Goal: Task Accomplishment & Management: Use online tool/utility

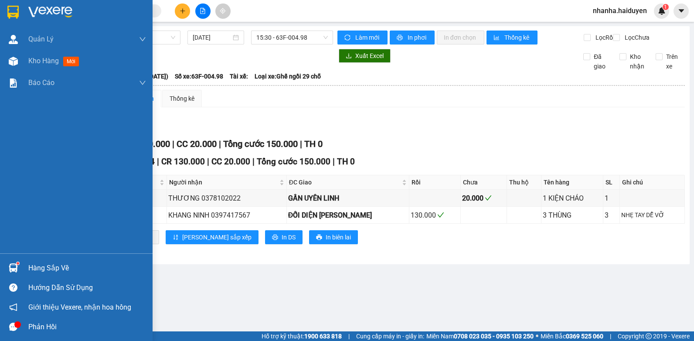
click at [9, 57] on img at bounding box center [13, 61] width 9 height 9
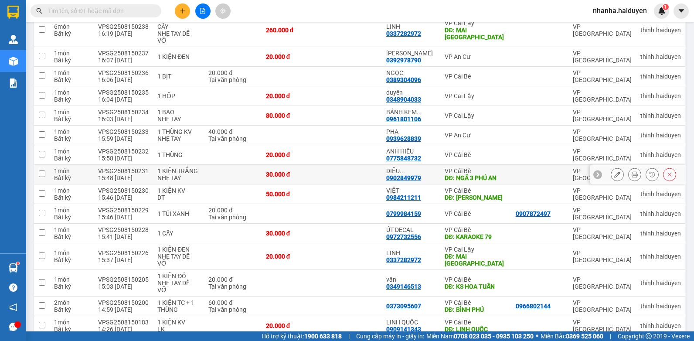
scroll to position [237, 0]
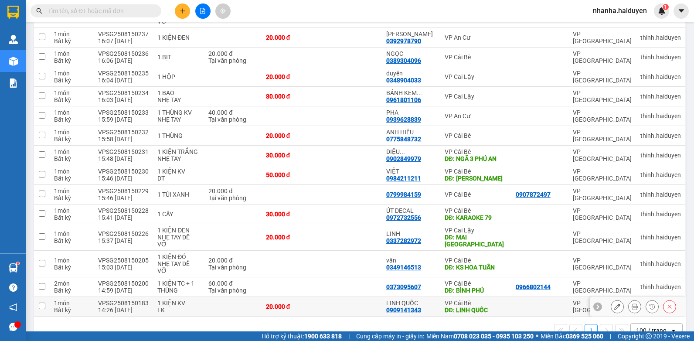
click at [334, 297] on td at bounding box center [352, 307] width 60 height 20
checkbox input "true"
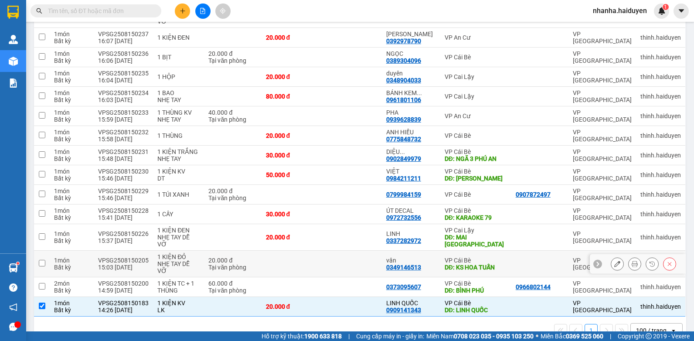
click at [335, 251] on td at bounding box center [352, 264] width 60 height 27
checkbox input "true"
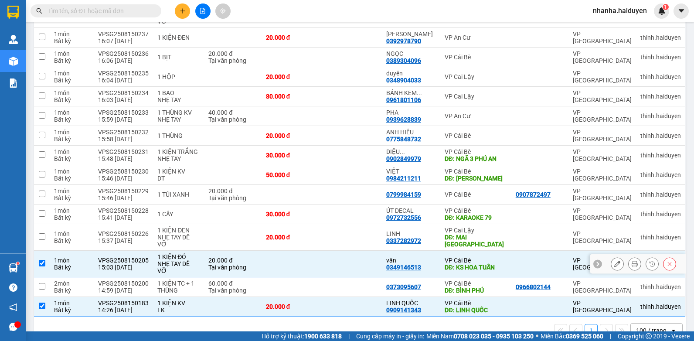
scroll to position [0, 0]
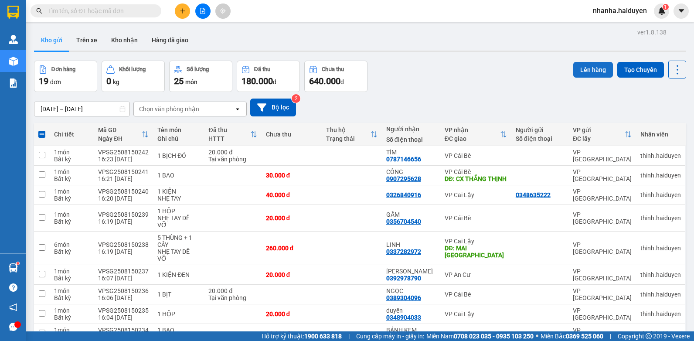
click at [591, 72] on button "Lên hàng" at bounding box center [594, 70] width 40 height 16
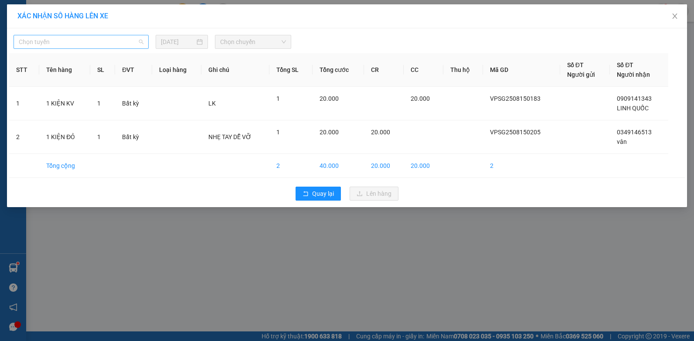
click at [54, 42] on span "Chọn tuyến" at bounding box center [81, 41] width 125 height 13
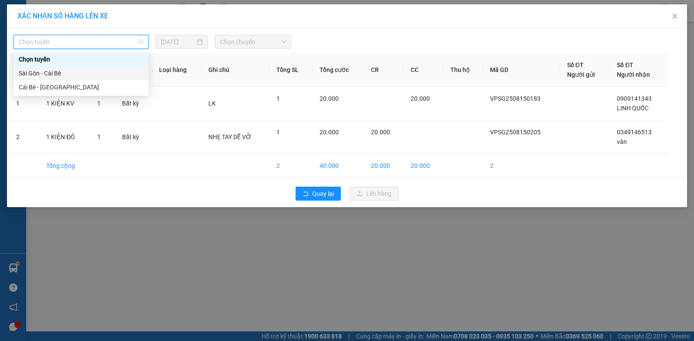
drag, startPoint x: 41, startPoint y: 68, endPoint x: 95, endPoint y: 65, distance: 54.1
click at [41, 68] on div "Sài Gòn - Cái Bè" at bounding box center [81, 73] width 135 height 14
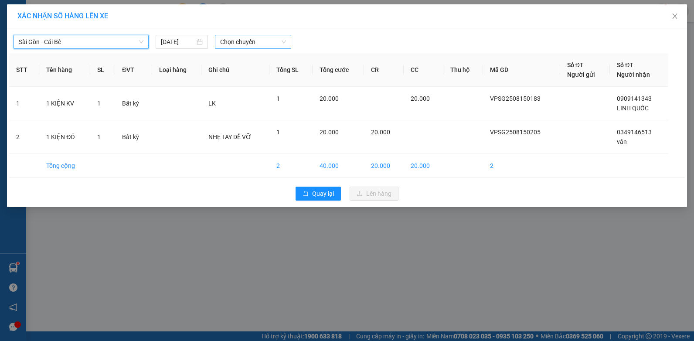
click at [237, 39] on span "Chọn chuyến" at bounding box center [252, 41] width 65 height 13
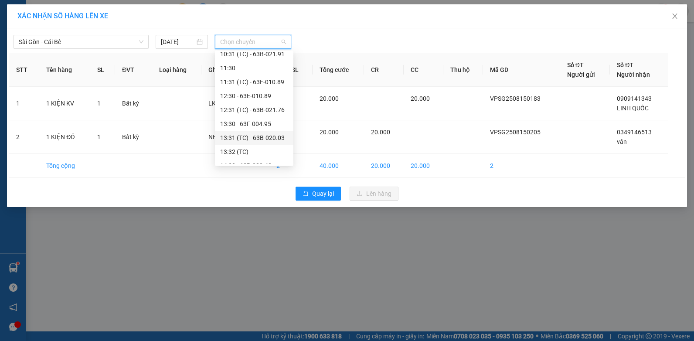
scroll to position [262, 0]
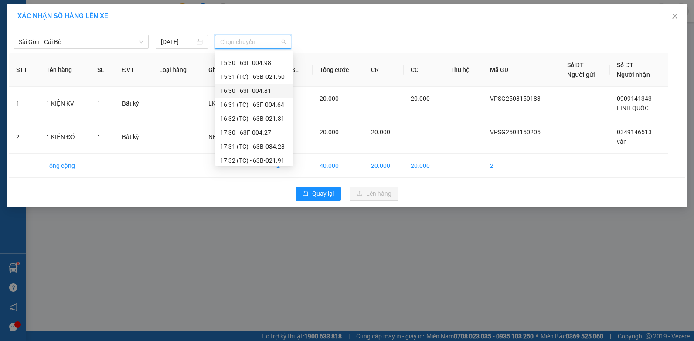
click at [273, 92] on div "16:30 - 63F-004.81" at bounding box center [254, 91] width 68 height 10
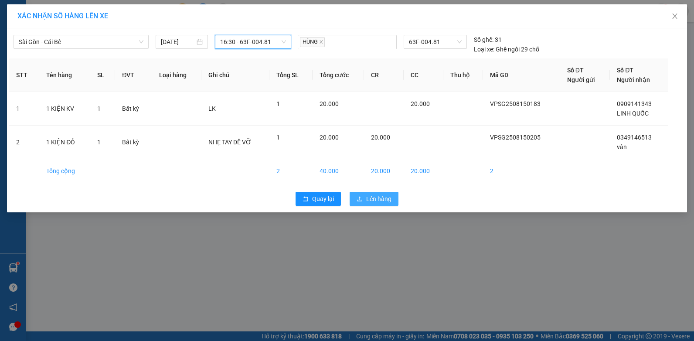
click at [360, 202] on span "upload" at bounding box center [360, 199] width 6 height 7
click at [376, 196] on span "Lên hàng" at bounding box center [378, 199] width 25 height 10
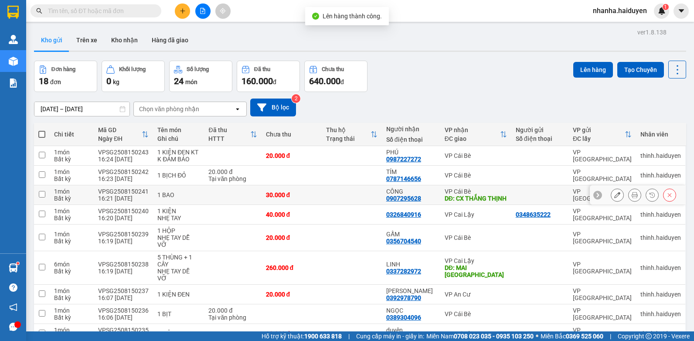
scroll to position [218, 0]
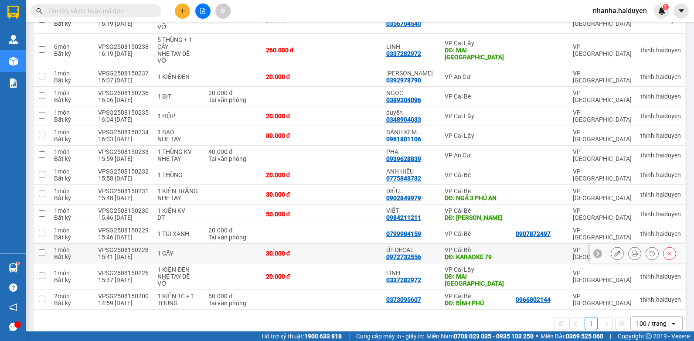
click at [369, 247] on td at bounding box center [352, 254] width 60 height 20
checkbox input "true"
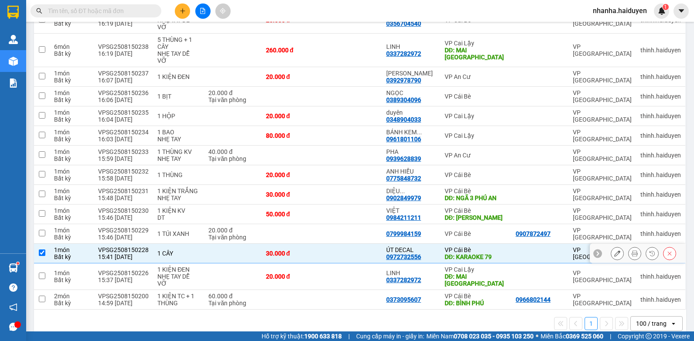
scroll to position [0, 0]
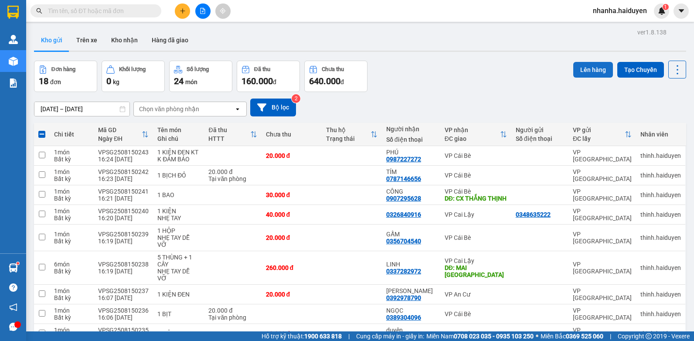
click at [585, 66] on button "Lên hàng" at bounding box center [594, 70] width 40 height 16
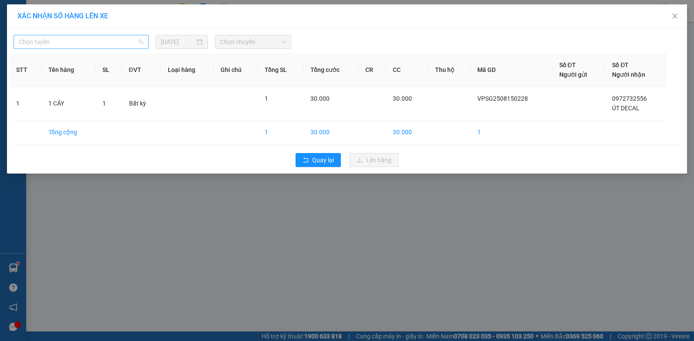
click at [119, 41] on span "Chọn tuyến" at bounding box center [81, 41] width 125 height 13
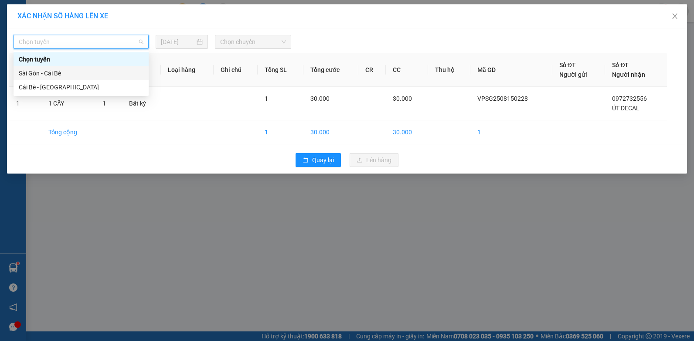
click at [76, 74] on div "Sài Gòn - Cái Bè" at bounding box center [81, 73] width 125 height 10
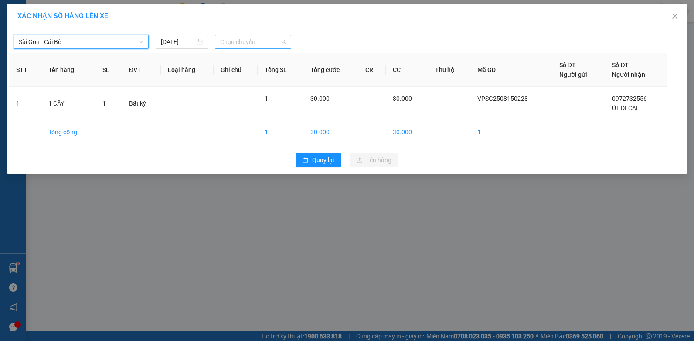
click at [254, 45] on span "Chọn chuyến" at bounding box center [252, 41] width 65 height 13
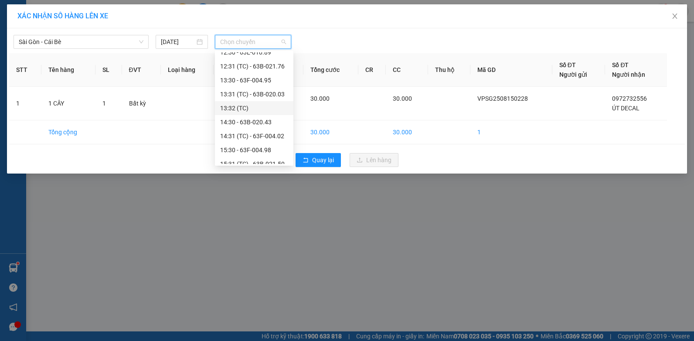
scroll to position [262, 0]
click at [272, 82] on div "15:31 (TC) - 63B-021.50" at bounding box center [254, 77] width 79 height 14
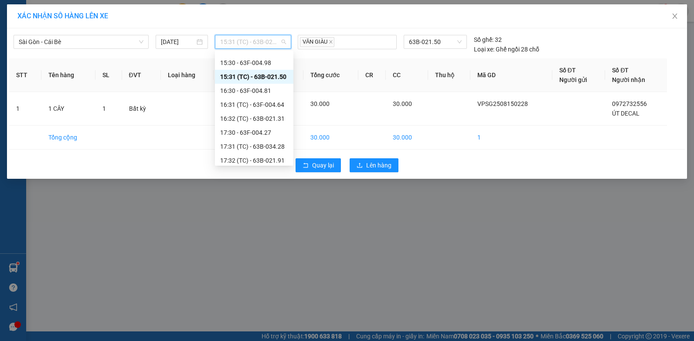
click at [268, 39] on span "15:31 (TC) - 63B-021.50" at bounding box center [252, 41] width 65 height 13
click at [267, 90] on div "16:30 - 63F-004.81" at bounding box center [254, 91] width 68 height 10
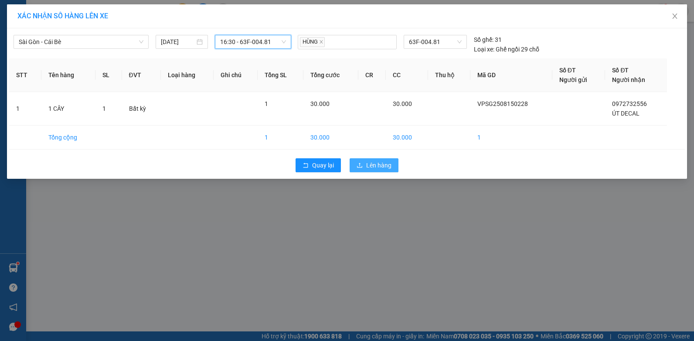
click at [372, 168] on button "Lên hàng" at bounding box center [374, 165] width 49 height 14
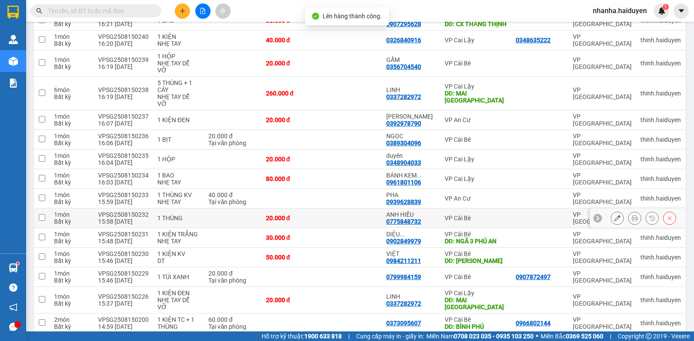
scroll to position [198, 0]
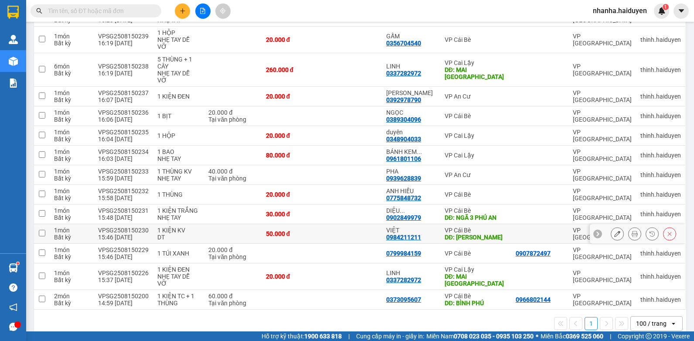
click at [375, 228] on td at bounding box center [352, 234] width 60 height 20
checkbox input "true"
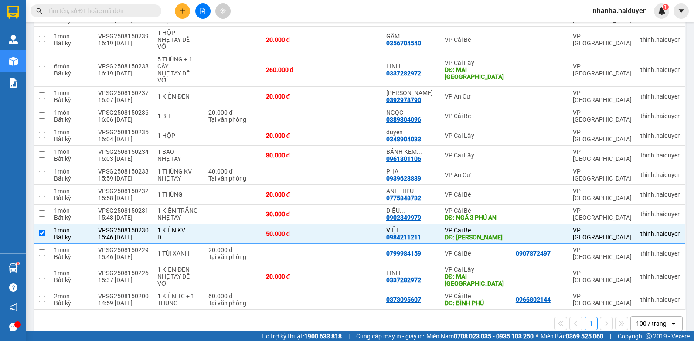
scroll to position [0, 0]
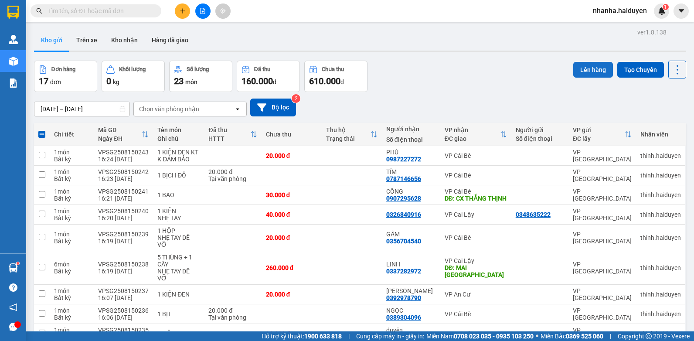
click at [589, 73] on button "Lên hàng" at bounding box center [594, 70] width 40 height 16
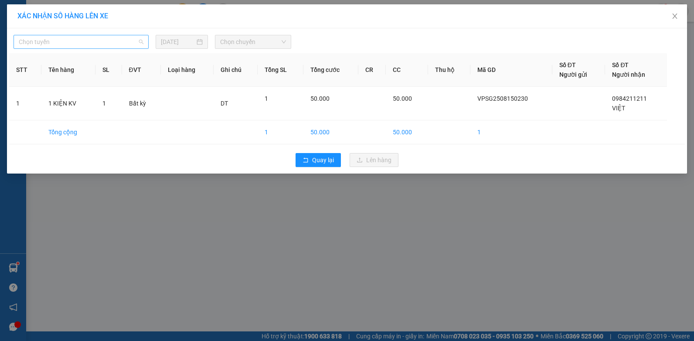
click at [133, 42] on span "Chọn tuyến" at bounding box center [81, 41] width 125 height 13
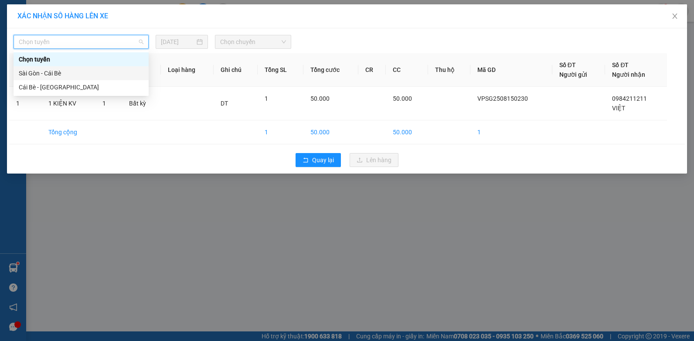
click at [88, 75] on div "Sài Gòn - Cái Bè" at bounding box center [81, 73] width 125 height 10
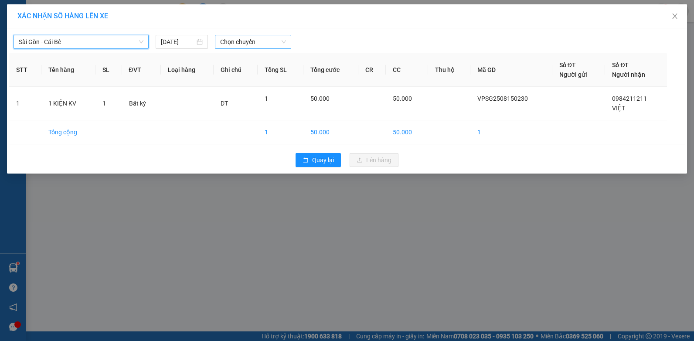
click at [224, 39] on span "Chọn chuyến" at bounding box center [252, 41] width 65 height 13
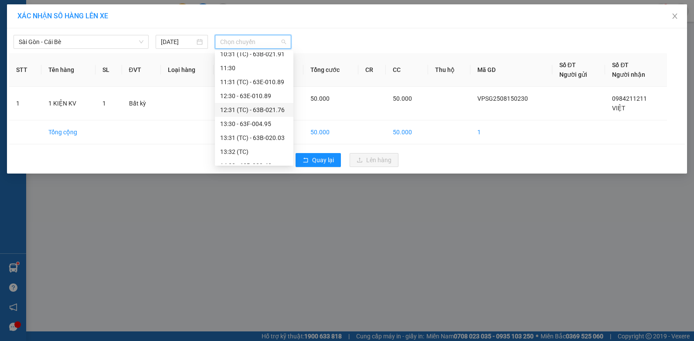
scroll to position [262, 0]
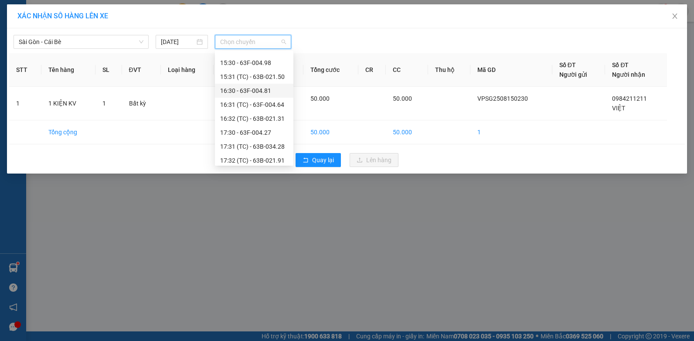
click at [272, 90] on div "16:30 - 63F-004.81" at bounding box center [254, 91] width 68 height 10
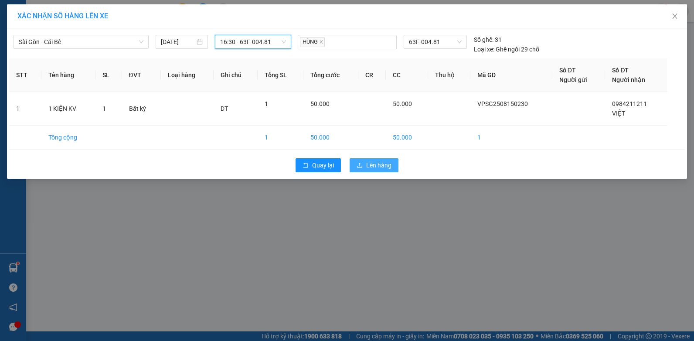
click at [389, 171] on button "Lên hàng" at bounding box center [374, 165] width 49 height 14
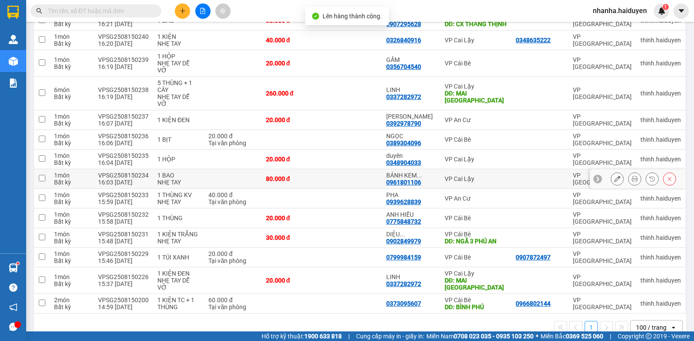
scroll to position [178, 0]
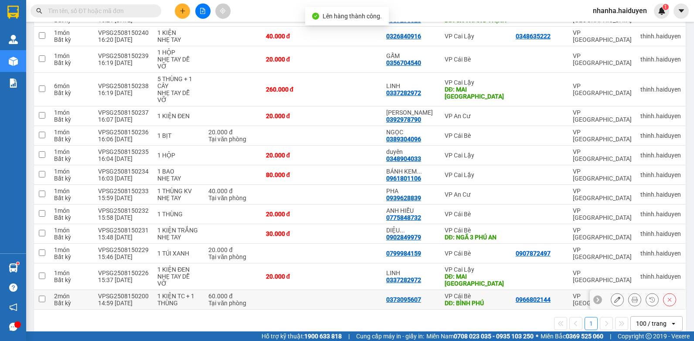
click at [343, 290] on td at bounding box center [352, 300] width 60 height 20
checkbox input "true"
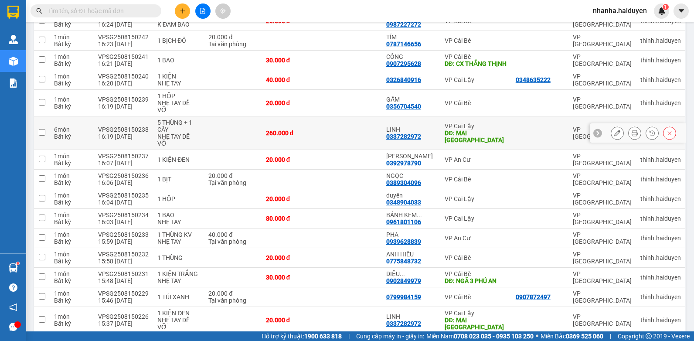
scroll to position [4, 0]
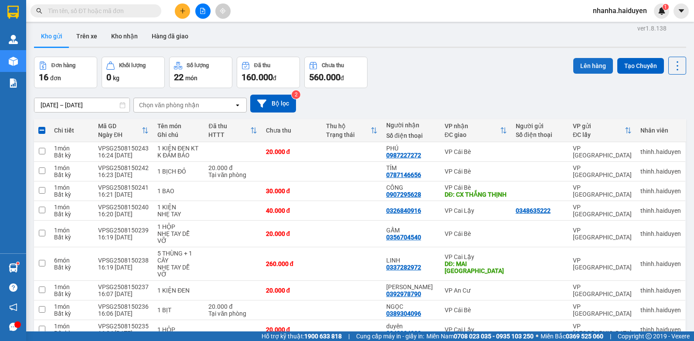
click at [574, 68] on button "Lên hàng" at bounding box center [594, 66] width 40 height 16
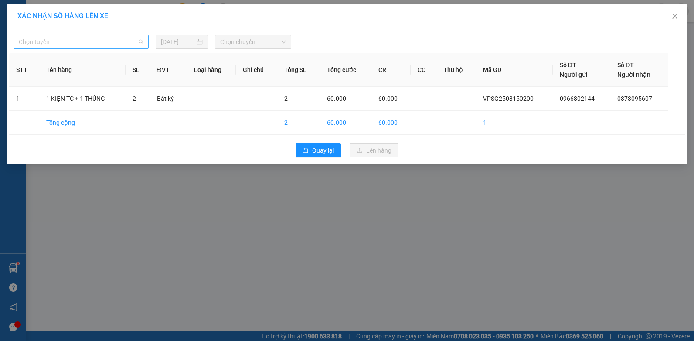
click at [85, 41] on span "Chọn tuyến" at bounding box center [81, 41] width 125 height 13
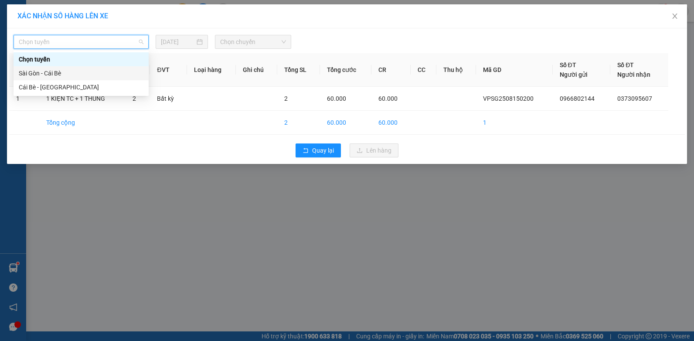
click at [83, 70] on div "Sài Gòn - Cái Bè" at bounding box center [81, 73] width 125 height 10
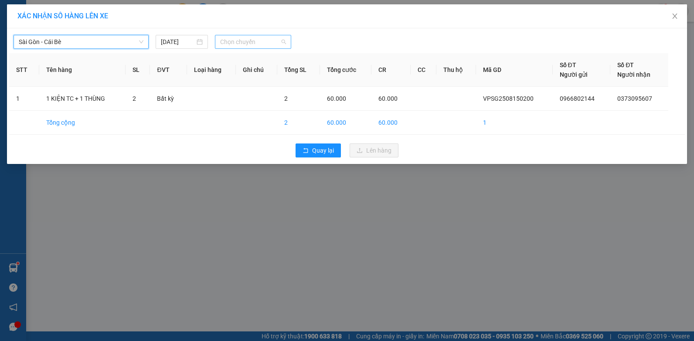
click at [247, 37] on span "Chọn chuyến" at bounding box center [252, 41] width 65 height 13
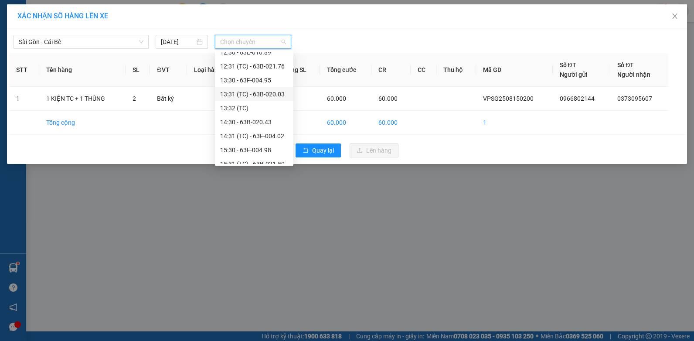
scroll to position [262, 0]
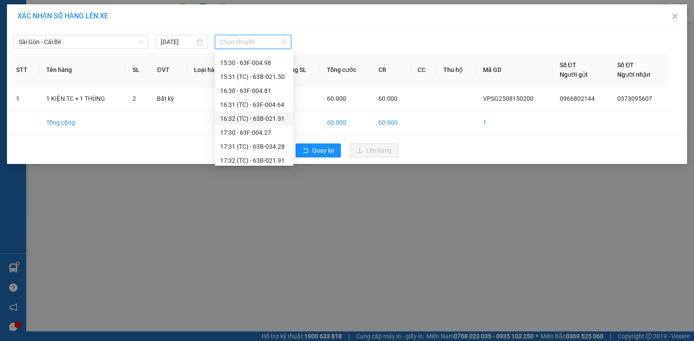
click at [269, 116] on div "16:32 (TC) - 63B-021.31" at bounding box center [254, 119] width 68 height 10
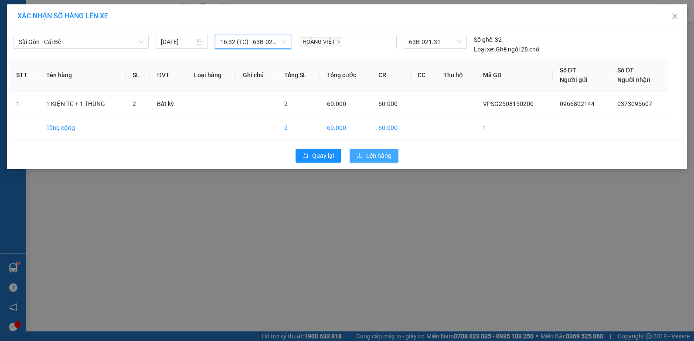
click at [360, 151] on button "Lên hàng" at bounding box center [374, 156] width 49 height 14
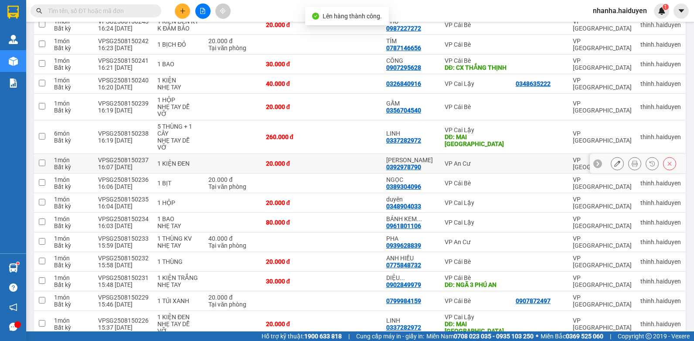
scroll to position [159, 0]
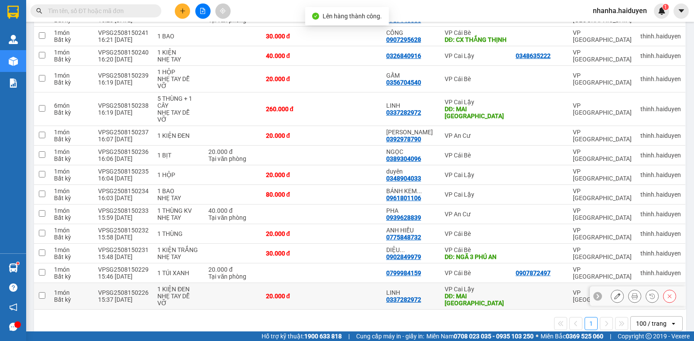
click at [348, 283] on td at bounding box center [352, 296] width 60 height 27
checkbox input "true"
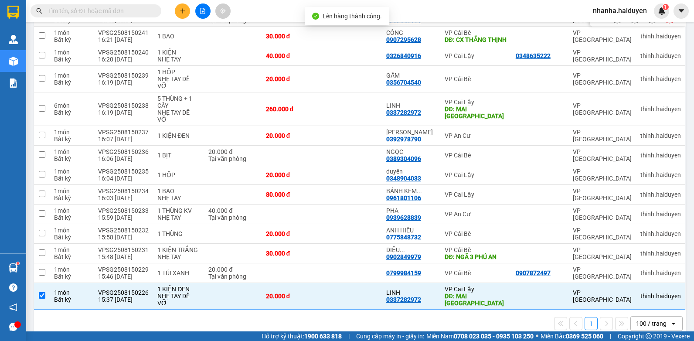
scroll to position [0, 0]
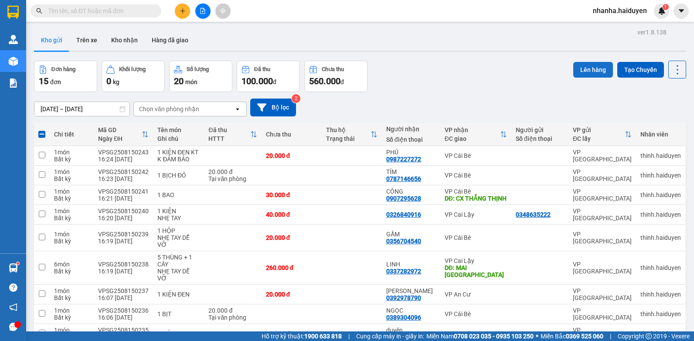
click at [588, 68] on button "Lên hàng" at bounding box center [594, 70] width 40 height 16
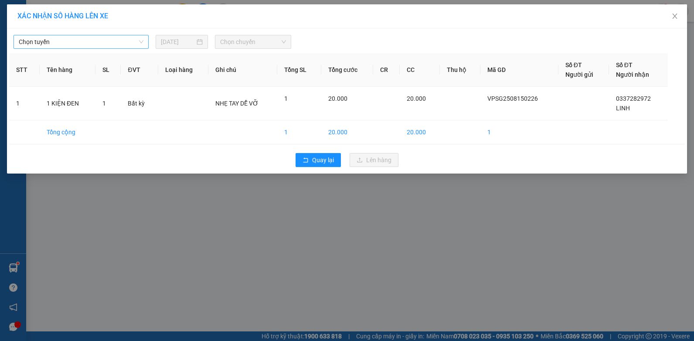
drag, startPoint x: 110, startPoint y: 45, endPoint x: 107, endPoint y: 49, distance: 5.6
click at [110, 45] on span "Chọn tuyến" at bounding box center [81, 41] width 125 height 13
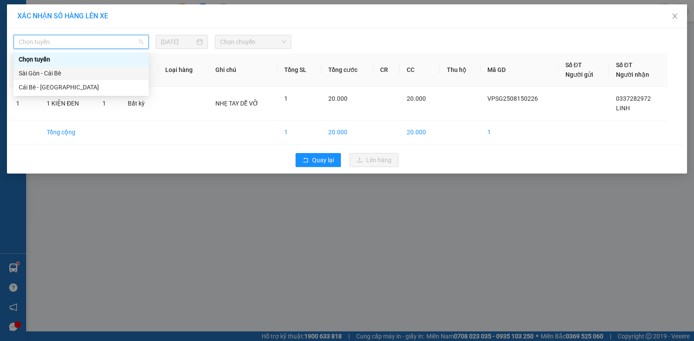
click at [65, 76] on div "Sài Gòn - Cái Bè" at bounding box center [81, 73] width 125 height 10
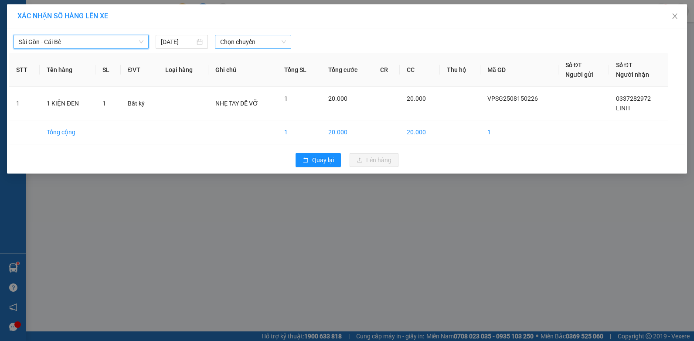
click at [240, 42] on span "Chọn chuyến" at bounding box center [252, 41] width 65 height 13
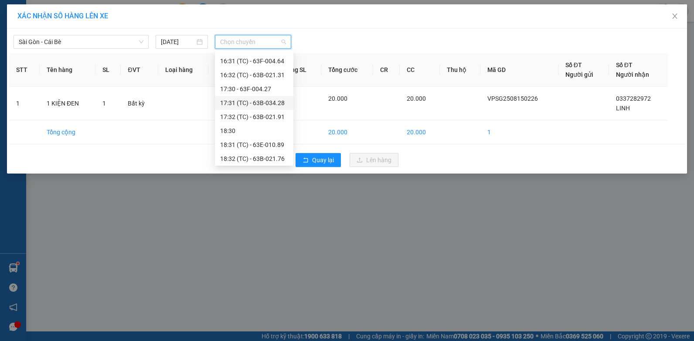
scroll to position [262, 0]
click at [273, 107] on div "16:31 (TC) - 63F-004.64" at bounding box center [254, 105] width 68 height 10
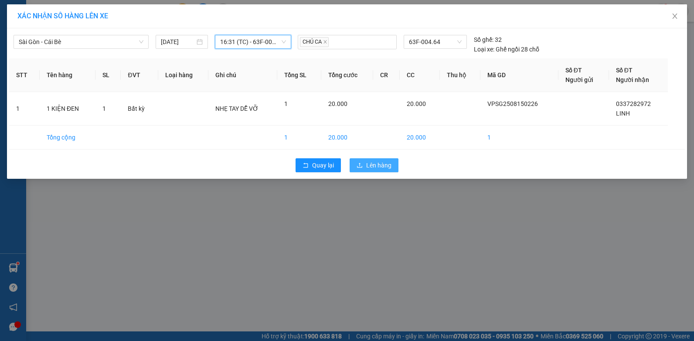
click at [378, 161] on span "Lên hàng" at bounding box center [378, 166] width 25 height 10
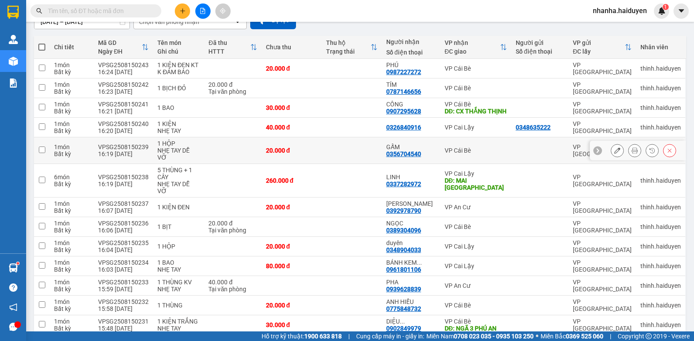
scroll to position [139, 0]
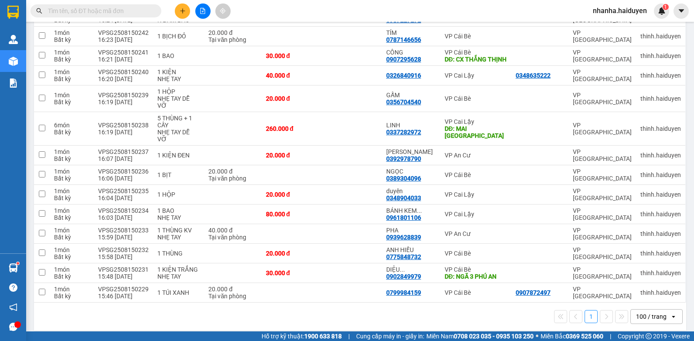
click at [203, 11] on icon "file-add" at bounding box center [203, 11] width 5 height 6
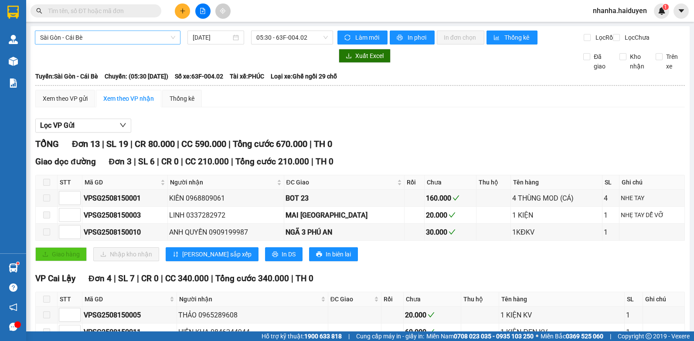
click at [107, 34] on span "Sài Gòn - Cái Bè" at bounding box center [107, 37] width 135 height 13
click at [270, 41] on span "05:30 - 63F-004.02" at bounding box center [292, 37] width 72 height 13
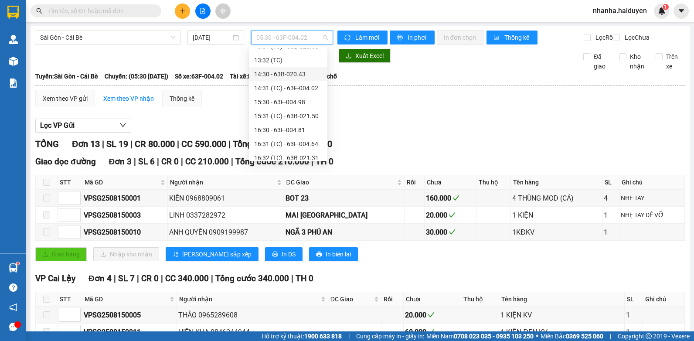
scroll to position [305, 0]
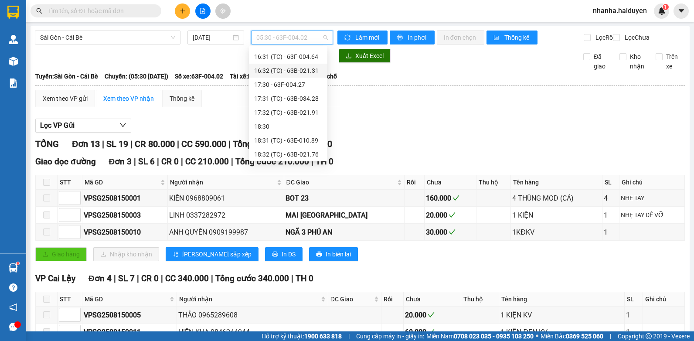
click at [297, 69] on div "16:32 (TC) - 63B-021.31" at bounding box center [288, 71] width 68 height 10
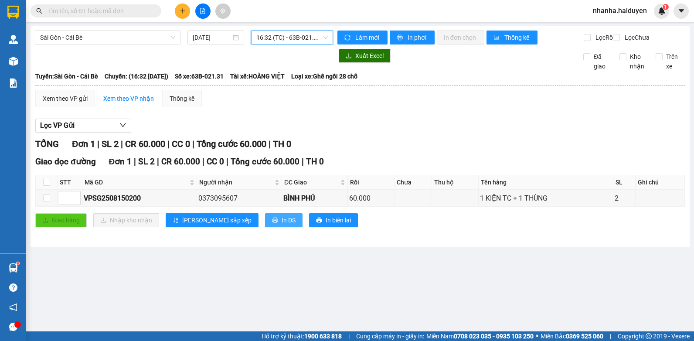
click at [282, 225] on span "In DS" at bounding box center [289, 220] width 14 height 10
click at [276, 37] on span "16:32 (TC) - 63B-021.31" at bounding box center [292, 37] width 72 height 13
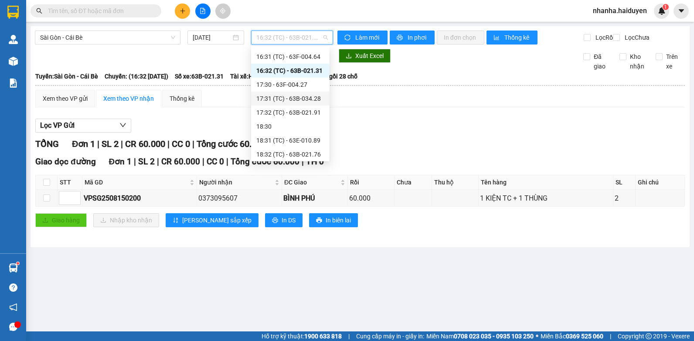
scroll to position [218, 0]
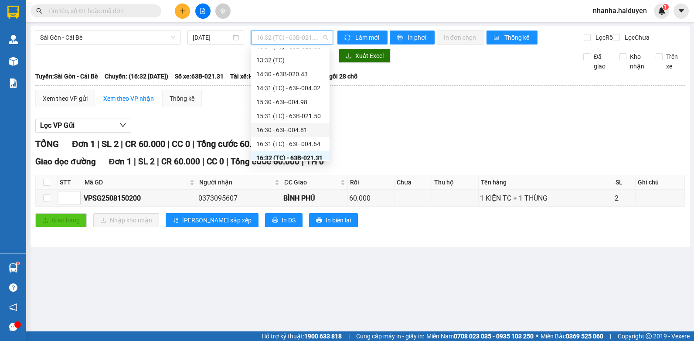
click at [290, 126] on div "16:30 - 63F-004.81" at bounding box center [290, 130] width 68 height 10
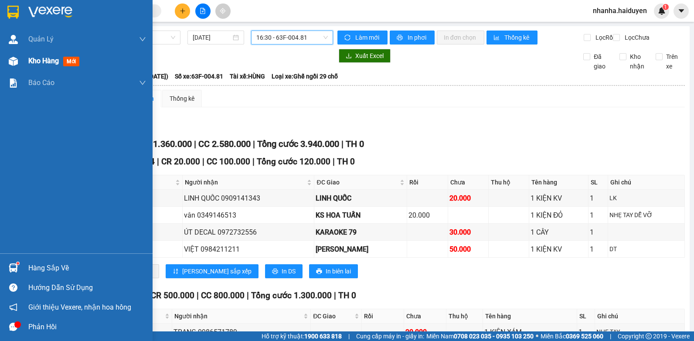
click at [19, 61] on div at bounding box center [13, 61] width 15 height 15
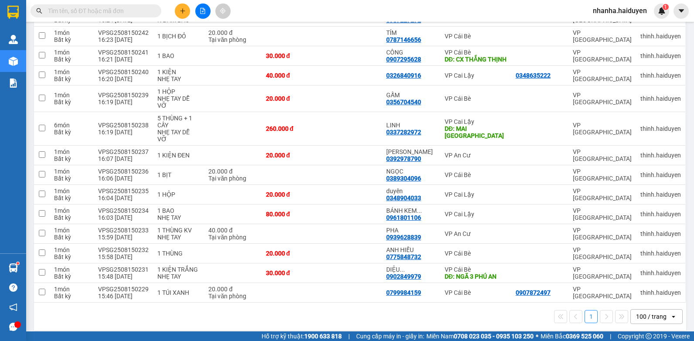
scroll to position [8, 0]
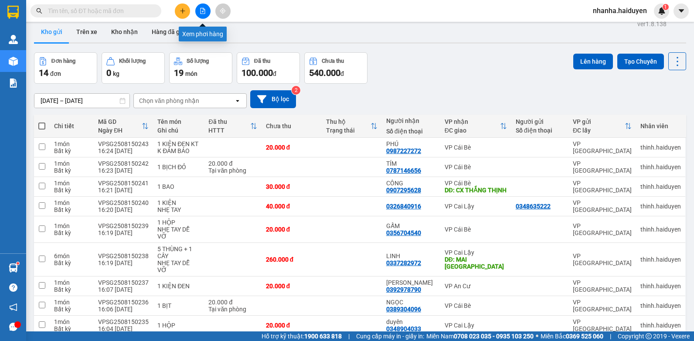
click at [203, 14] on icon "file-add" at bounding box center [203, 11] width 5 height 6
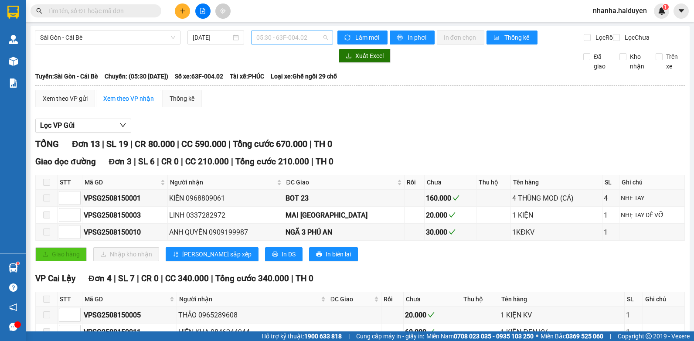
click at [304, 35] on span "05:30 - 63F-004.02" at bounding box center [292, 37] width 72 height 13
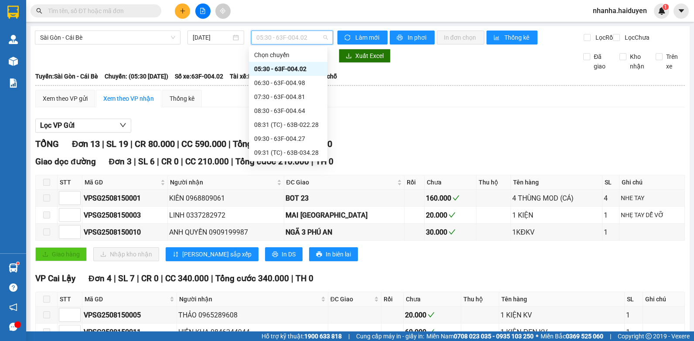
scroll to position [262, 0]
click at [290, 87] on div "16:30 - 63F-004.81" at bounding box center [288, 87] width 68 height 10
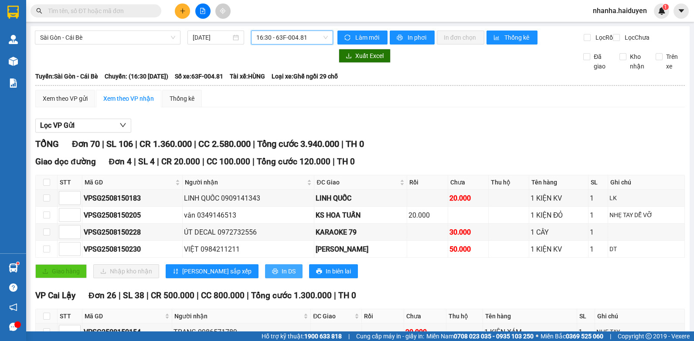
click at [282, 276] on span "In DS" at bounding box center [289, 271] width 14 height 10
click at [305, 38] on span "16:30 - 63F-004.81" at bounding box center [292, 37] width 72 height 13
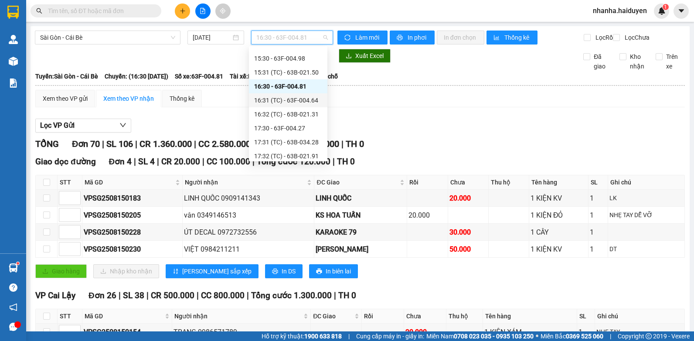
click at [301, 101] on div "16:31 (TC) - 63F-004.64" at bounding box center [288, 101] width 68 height 10
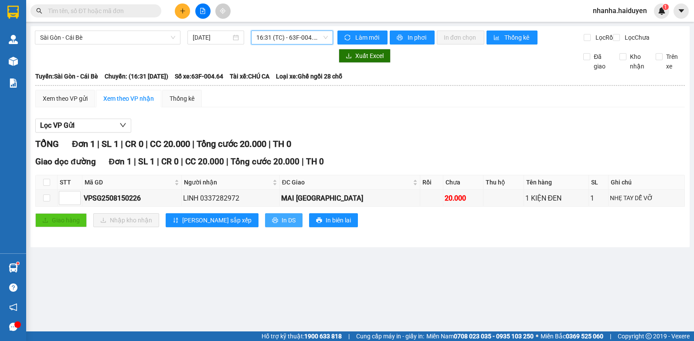
click at [265, 227] on button "In DS" at bounding box center [284, 220] width 38 height 14
click at [300, 38] on span "16:31 (TC) - 63F-004.64" at bounding box center [292, 37] width 72 height 13
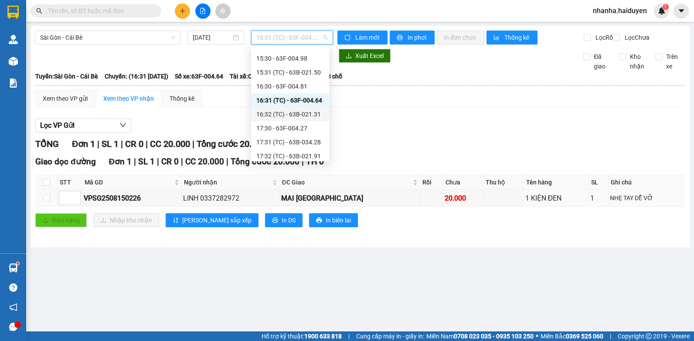
click at [274, 116] on div "16:32 (TC) - 63B-021.31" at bounding box center [290, 114] width 68 height 10
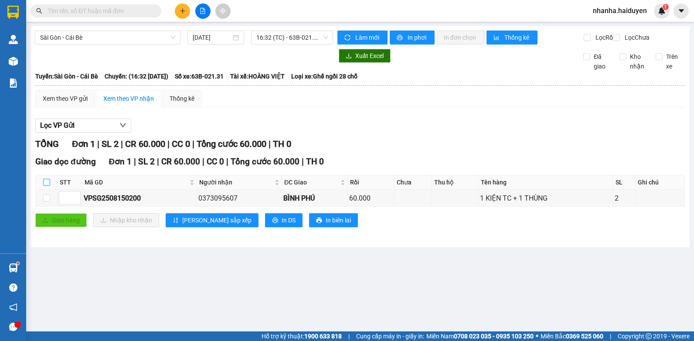
click at [46, 186] on input "checkbox" at bounding box center [46, 182] width 7 height 7
checkbox input "true"
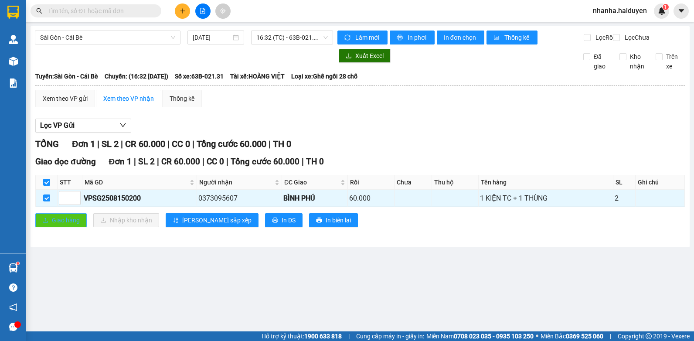
click at [41, 225] on button "Giao hàng" at bounding box center [60, 220] width 51 height 14
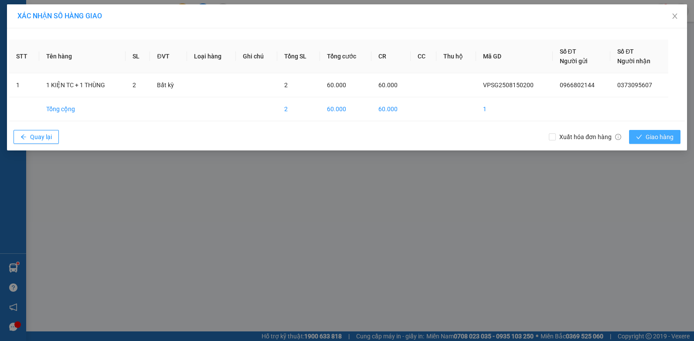
click at [647, 133] on span "Giao hàng" at bounding box center [660, 137] width 28 height 10
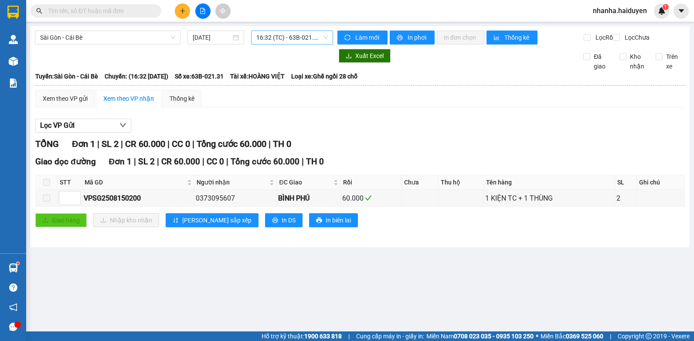
click at [304, 35] on span "16:32 (TC) - 63B-021.31" at bounding box center [292, 37] width 72 height 13
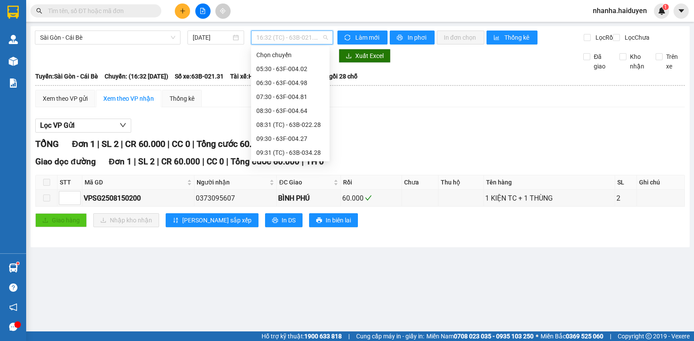
scroll to position [223, 0]
click at [307, 120] on div "16:30 - 63F-004.81" at bounding box center [290, 125] width 68 height 10
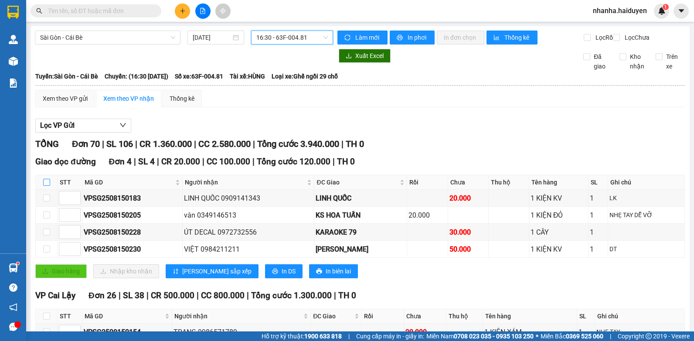
click at [45, 186] on input "checkbox" at bounding box center [46, 182] width 7 height 7
checkbox input "true"
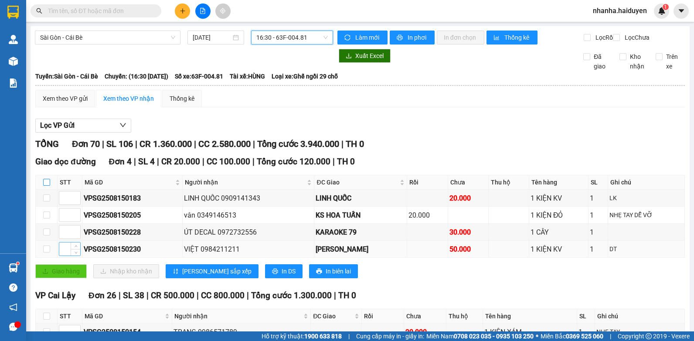
checkbox input "true"
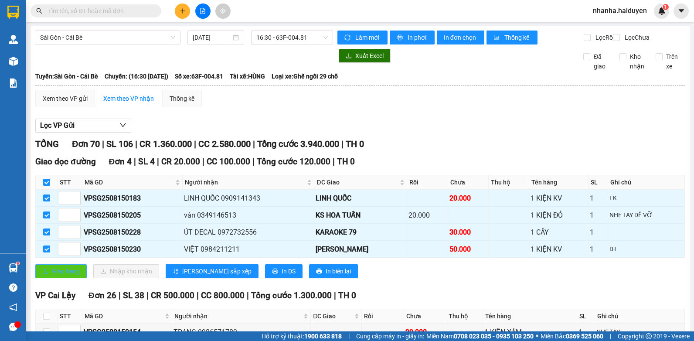
click at [59, 278] on button "Giao hàng" at bounding box center [60, 271] width 51 height 14
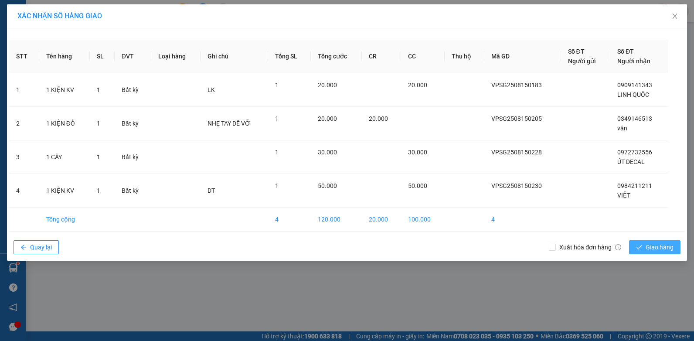
click at [648, 246] on span "Giao hàng" at bounding box center [660, 248] width 28 height 10
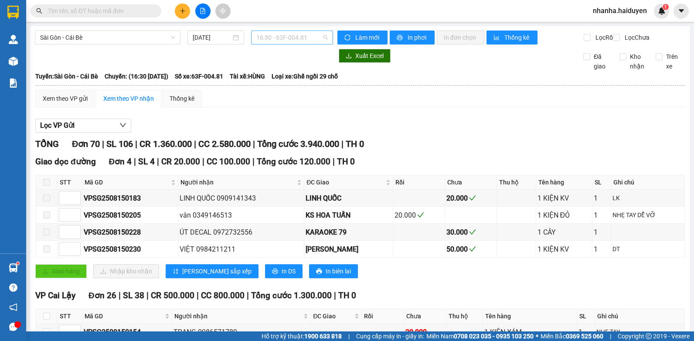
click at [283, 39] on span "16:30 - 63F-004.81" at bounding box center [292, 37] width 72 height 13
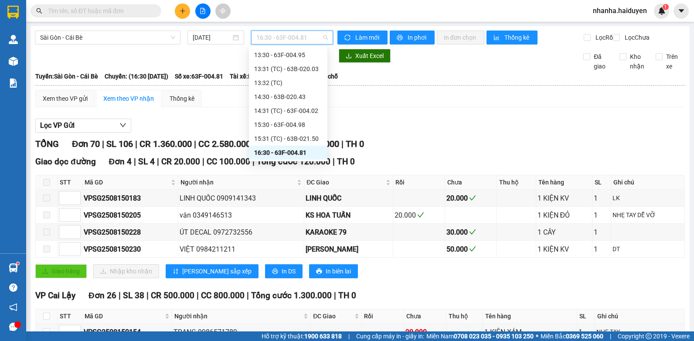
scroll to position [239, 0]
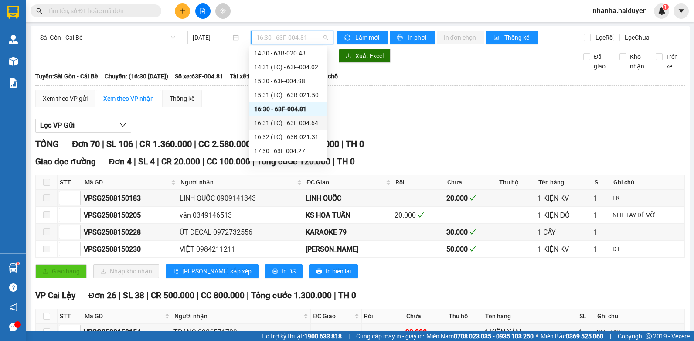
click at [304, 121] on div "16:31 (TC) - 63F-004.64" at bounding box center [288, 123] width 68 height 10
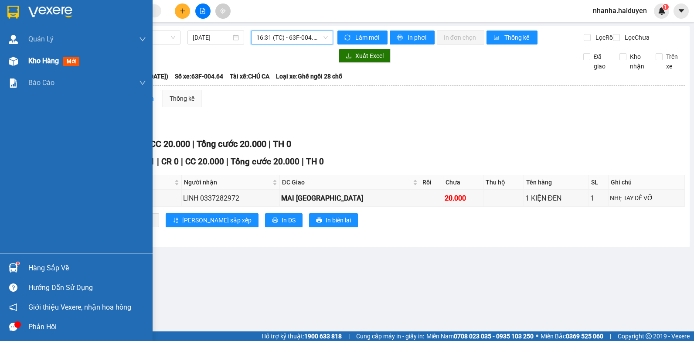
click at [38, 59] on span "Kho hàng" at bounding box center [43, 61] width 31 height 8
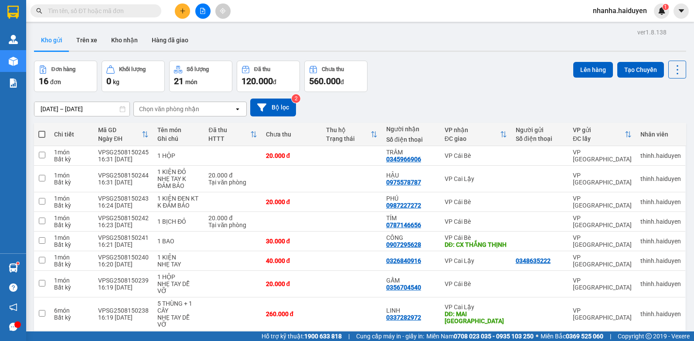
scroll to position [185, 0]
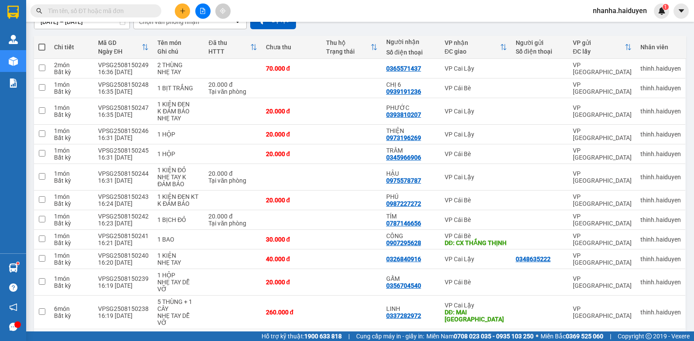
scroll to position [262, 0]
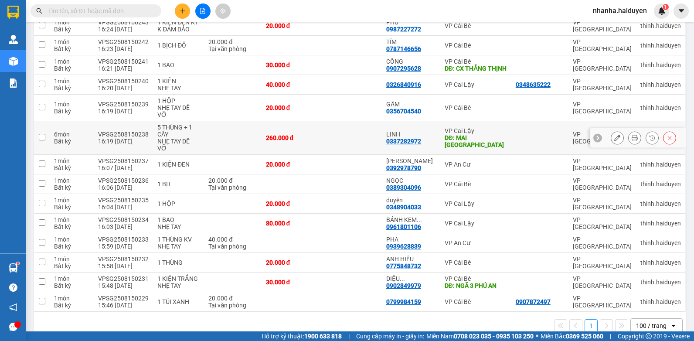
click at [477, 132] on div "VP Cai Lậy" at bounding box center [476, 130] width 62 height 7
checkbox input "true"
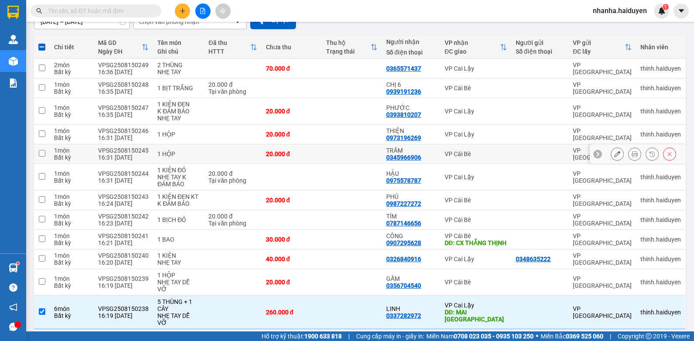
scroll to position [0, 0]
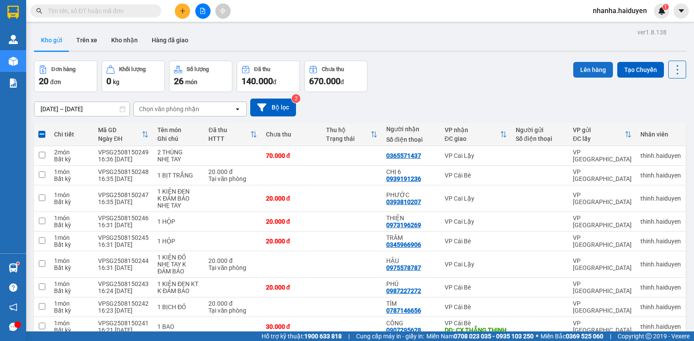
click at [574, 70] on button "Lên hàng" at bounding box center [594, 70] width 40 height 16
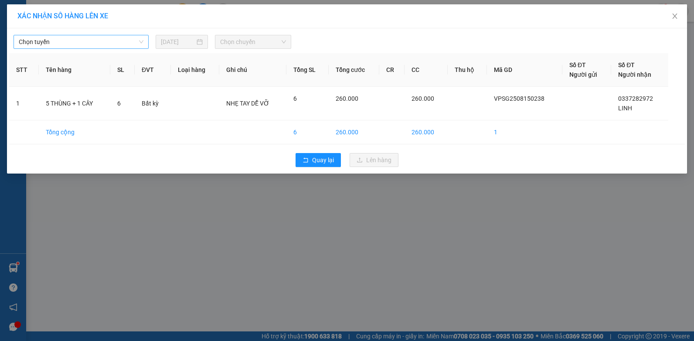
click at [99, 44] on span "Chọn tuyến" at bounding box center [81, 41] width 125 height 13
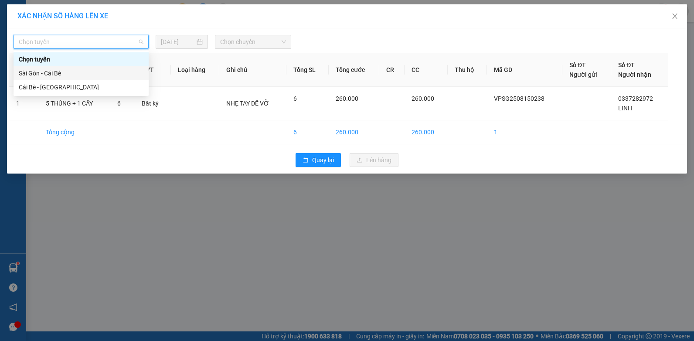
click at [86, 72] on div "Sài Gòn - Cái Bè" at bounding box center [81, 73] width 125 height 10
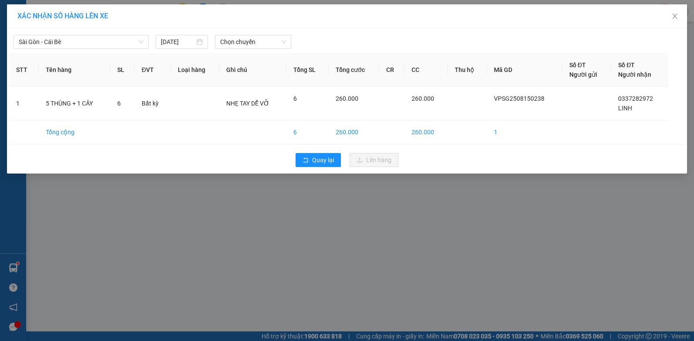
click at [279, 34] on div "Sài Gòn - Cái Bè [DATE] Chọn chuyến" at bounding box center [347, 40] width 676 height 18
click at [280, 39] on span "Chọn chuyến" at bounding box center [252, 41] width 65 height 13
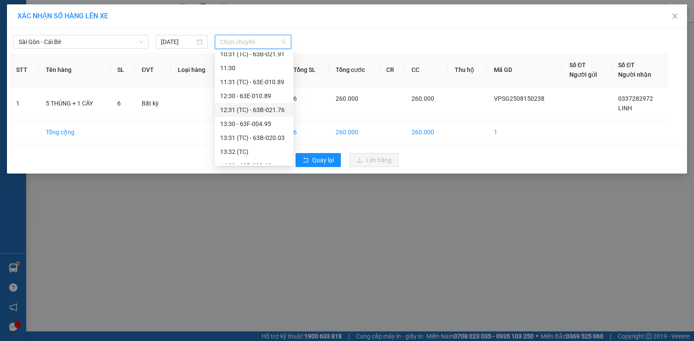
scroll to position [262, 0]
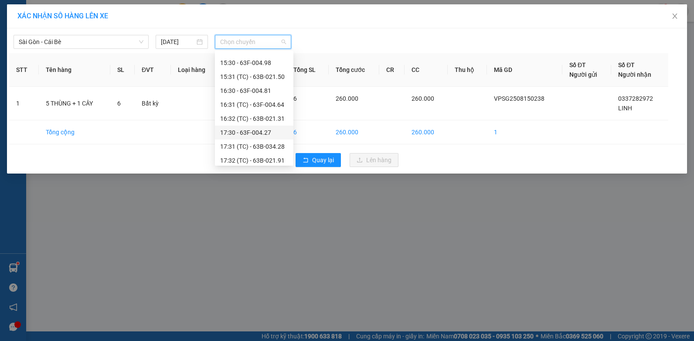
click at [269, 132] on div "17:30 - 63F-004.27" at bounding box center [254, 133] width 68 height 10
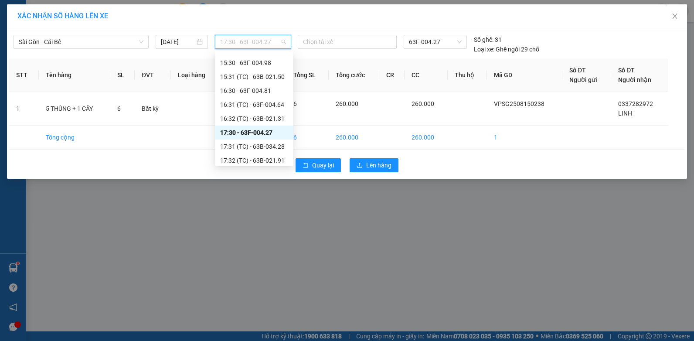
click at [246, 45] on span "17:30 - 63F-004.27" at bounding box center [252, 41] width 65 height 13
click at [261, 145] on div "17:31 (TC) - 63B-034.28" at bounding box center [254, 147] width 68 height 10
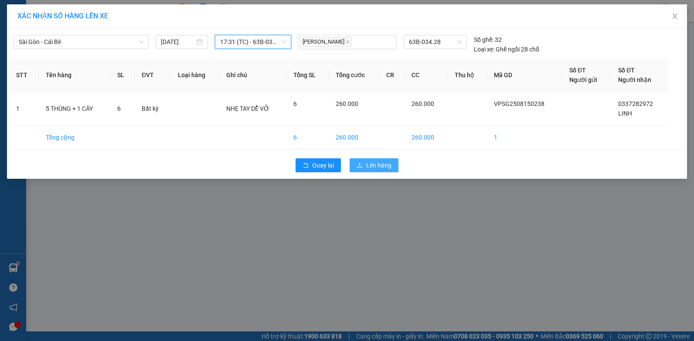
click at [383, 160] on button "Lên hàng" at bounding box center [374, 165] width 49 height 14
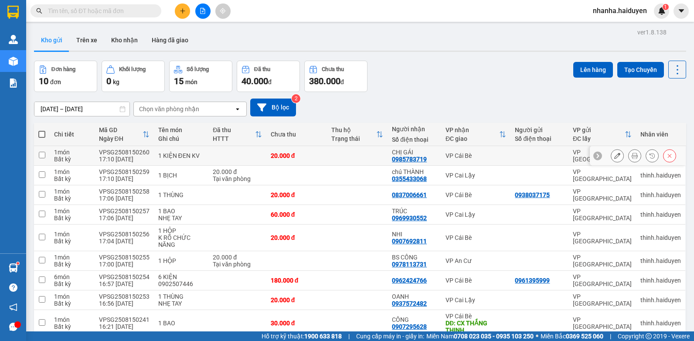
scroll to position [61, 0]
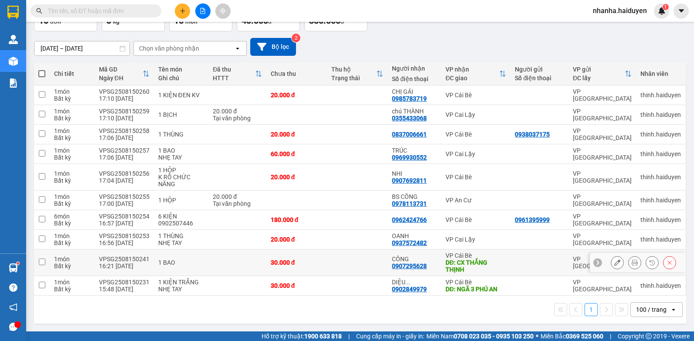
click at [475, 259] on div "DĐ: CX THẮNG THỊNH" at bounding box center [476, 266] width 61 height 14
checkbox input "true"
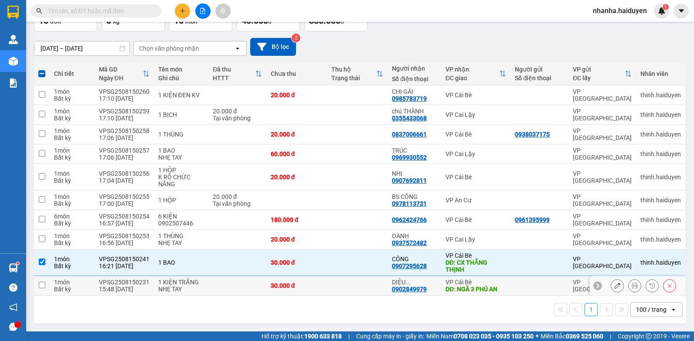
click at [464, 279] on div "VP Cái Bè" at bounding box center [476, 282] width 61 height 7
checkbox input "true"
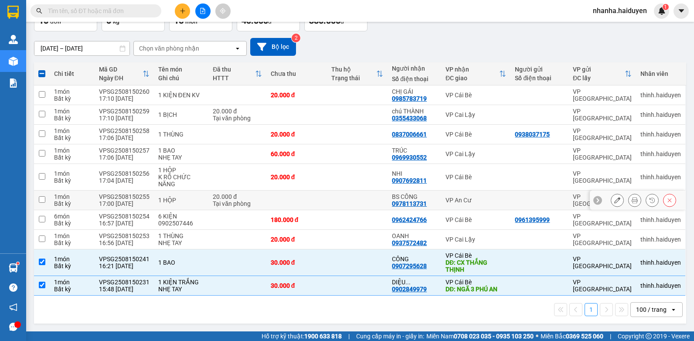
scroll to position [0, 0]
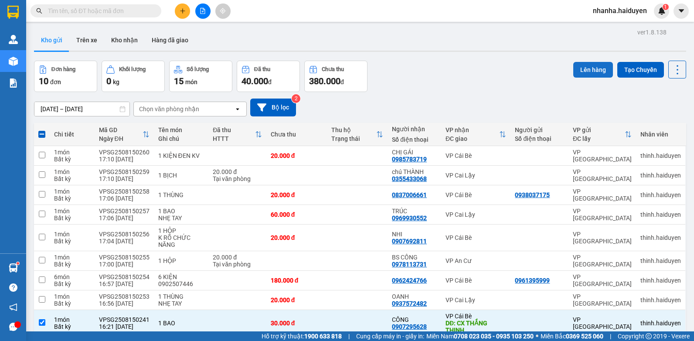
click at [581, 70] on button "Lên hàng" at bounding box center [594, 70] width 40 height 16
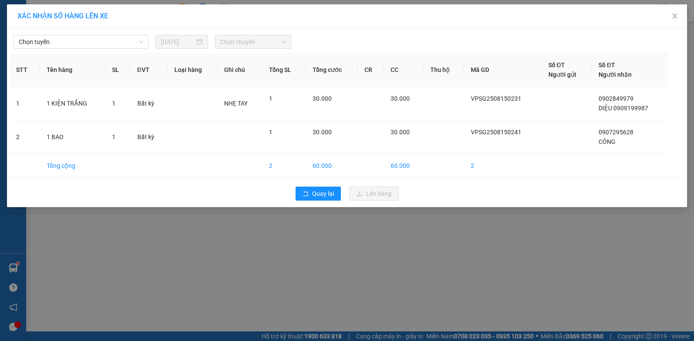
click at [122, 49] on div "Chọn tuyến [DATE] Chọn chuyến STT Tên hàng SL ĐVT Loại hàng Ghi chú Tổng SL Tổn…" at bounding box center [347, 117] width 680 height 179
click at [122, 46] on span "Chọn tuyến" at bounding box center [81, 41] width 125 height 13
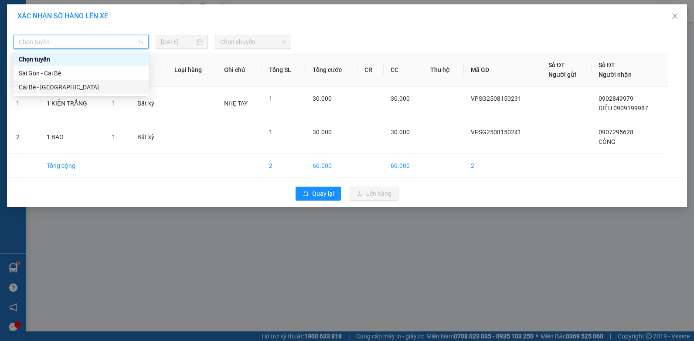
click at [92, 82] on div "Cái Bè - [GEOGRAPHIC_DATA]" at bounding box center [81, 87] width 135 height 14
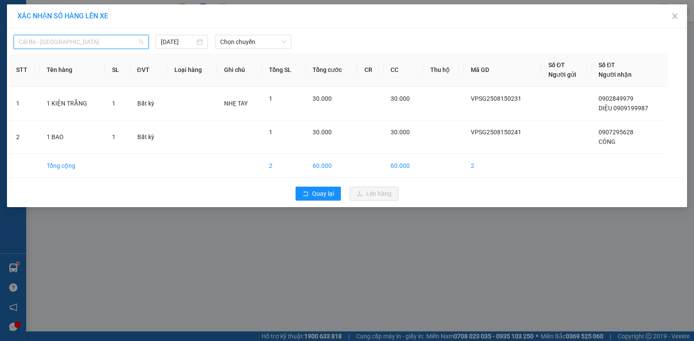
click at [99, 41] on span "Cái Bè - [GEOGRAPHIC_DATA]" at bounding box center [81, 41] width 125 height 13
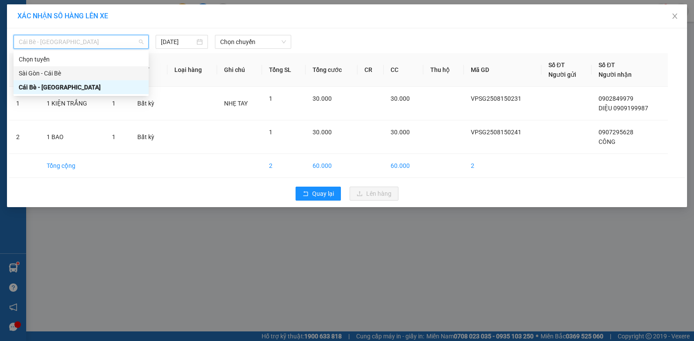
click at [92, 70] on div "Sài Gòn - Cái Bè" at bounding box center [81, 73] width 125 height 10
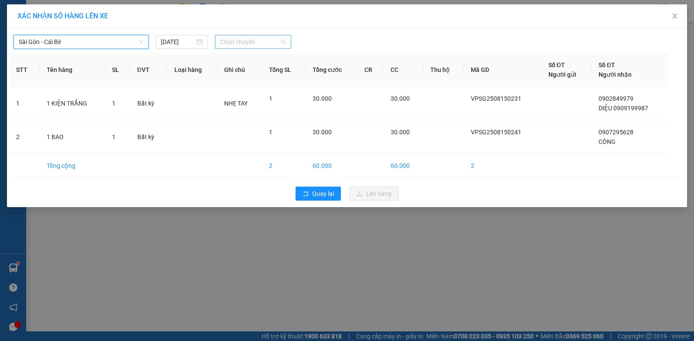
click at [267, 47] on span "Chọn chuyến" at bounding box center [252, 41] width 65 height 13
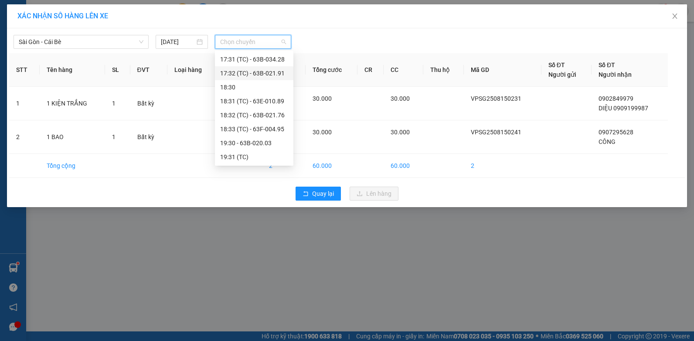
scroll to position [305, 0]
click at [246, 98] on div "17:31 (TC) - 63B-034.28" at bounding box center [254, 103] width 79 height 14
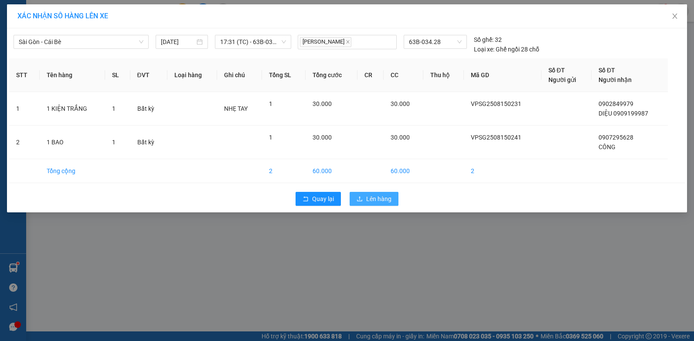
click at [379, 194] on button "Lên hàng" at bounding box center [374, 199] width 49 height 14
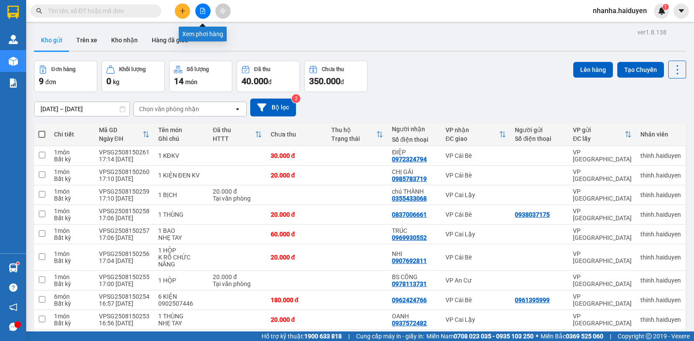
click at [203, 11] on icon "file-add" at bounding box center [203, 11] width 5 height 6
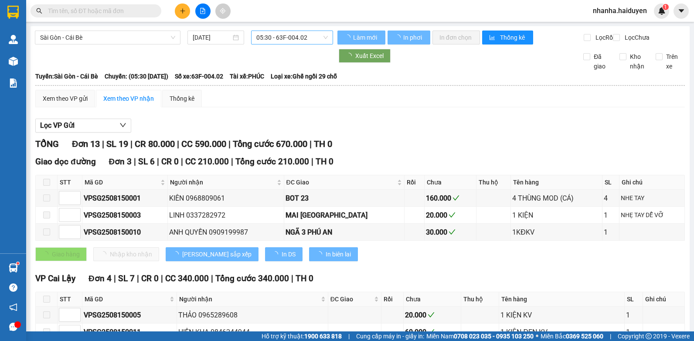
click at [257, 39] on span "05:30 - 63F-004.02" at bounding box center [292, 37] width 72 height 13
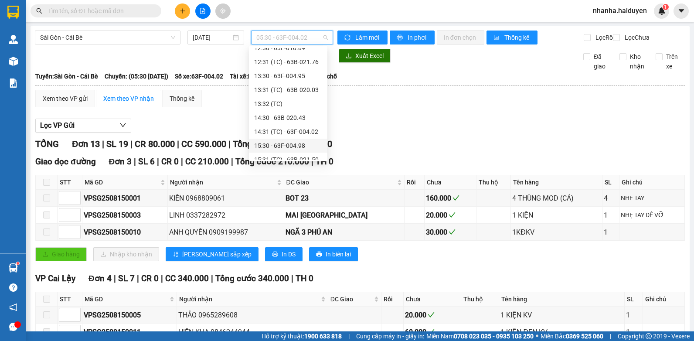
scroll to position [262, 0]
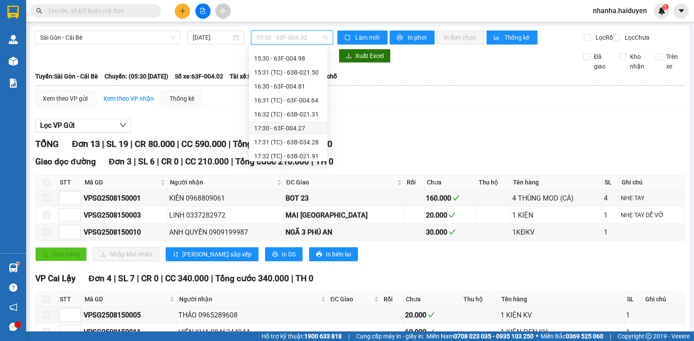
click at [283, 129] on div "17:30 - 63F-004.27" at bounding box center [288, 128] width 68 height 10
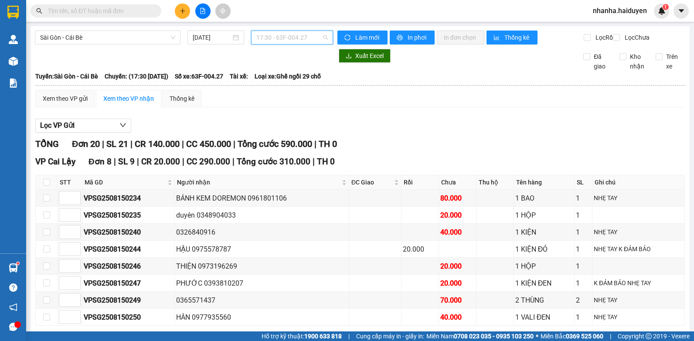
click at [306, 36] on span "17:30 - 63F-004.27" at bounding box center [292, 37] width 72 height 13
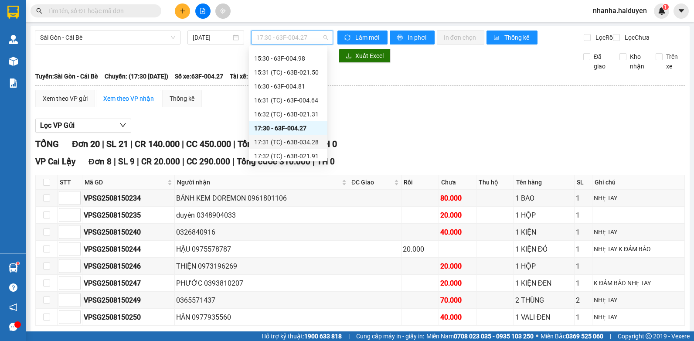
click at [308, 144] on div "17:31 (TC) - 63B-034.28" at bounding box center [288, 142] width 68 height 10
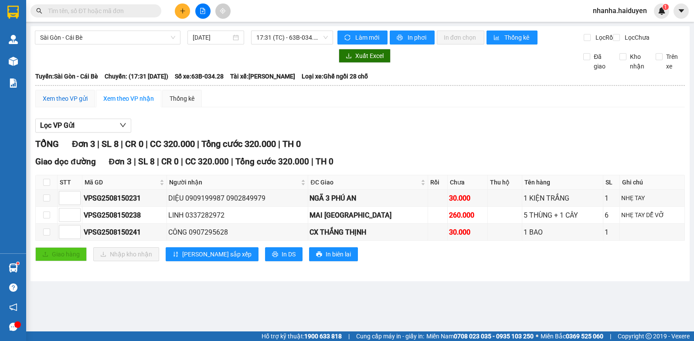
click at [57, 103] on div "Xem theo VP gửi" at bounding box center [65, 99] width 45 height 10
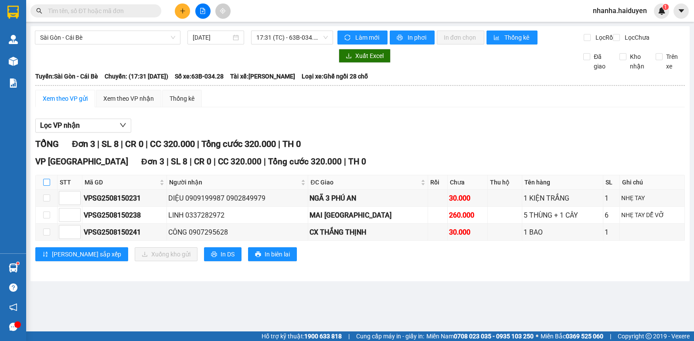
click at [45, 186] on input "checkbox" at bounding box center [46, 182] width 7 height 7
checkbox input "true"
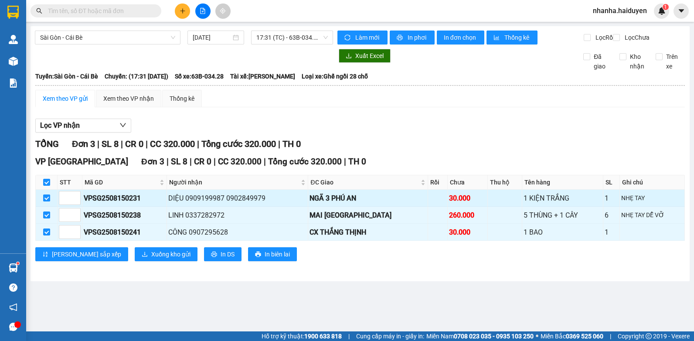
click at [43, 202] on input "checkbox" at bounding box center [46, 198] width 7 height 7
checkbox input "false"
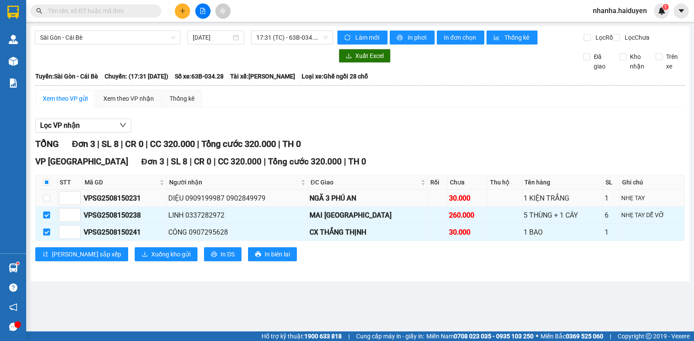
click at [51, 204] on td at bounding box center [47, 198] width 22 height 17
click at [45, 202] on input "checkbox" at bounding box center [46, 198] width 7 height 7
checkbox input "true"
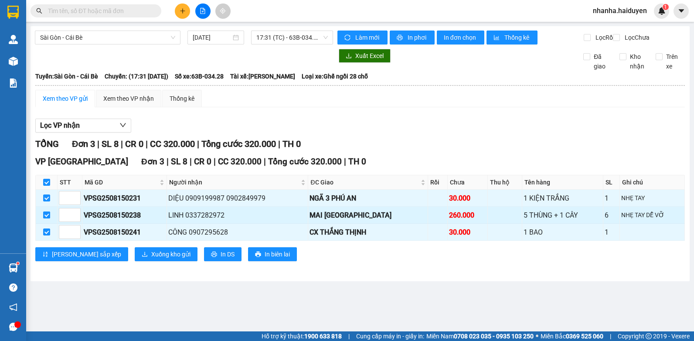
click at [48, 219] on input "checkbox" at bounding box center [46, 215] width 7 height 7
checkbox input "false"
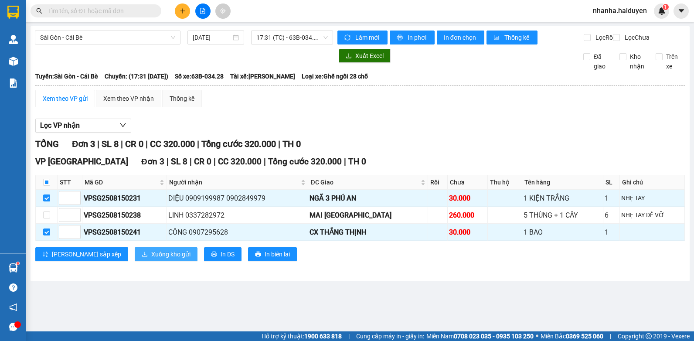
click at [142, 257] on icon "download" at bounding box center [145, 254] width 6 height 6
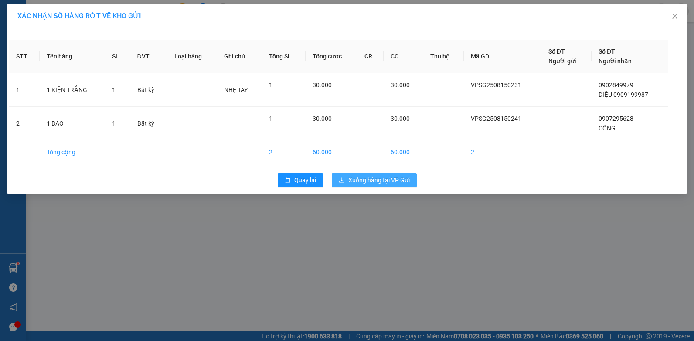
click at [367, 182] on span "Xuống hàng tại VP Gửi" at bounding box center [378, 180] width 61 height 10
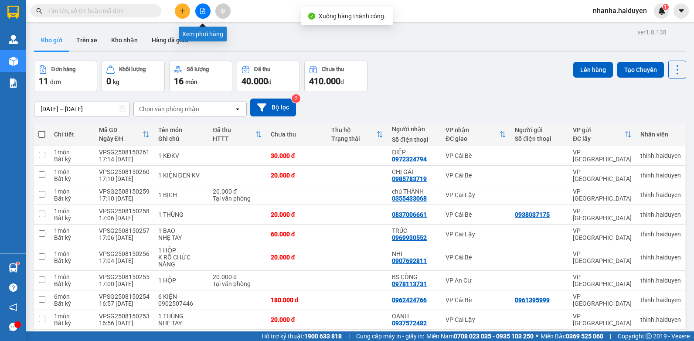
click at [199, 12] on button at bounding box center [202, 10] width 15 height 15
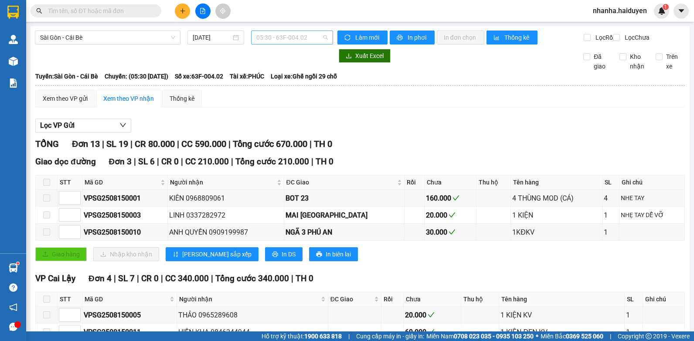
click at [275, 41] on span "05:30 - 63F-004.02" at bounding box center [292, 37] width 72 height 13
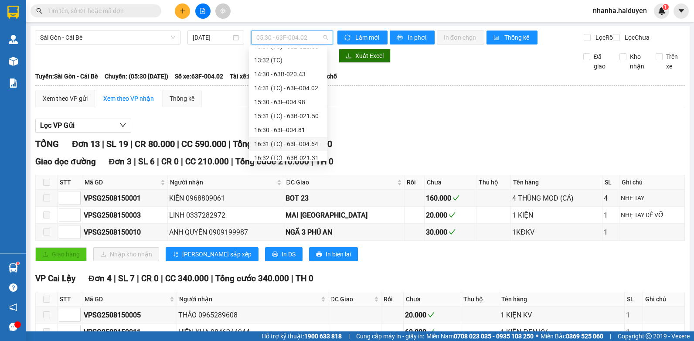
scroll to position [262, 0]
click at [289, 139] on div "17:31 (TC) - 63B-034.28" at bounding box center [288, 142] width 68 height 10
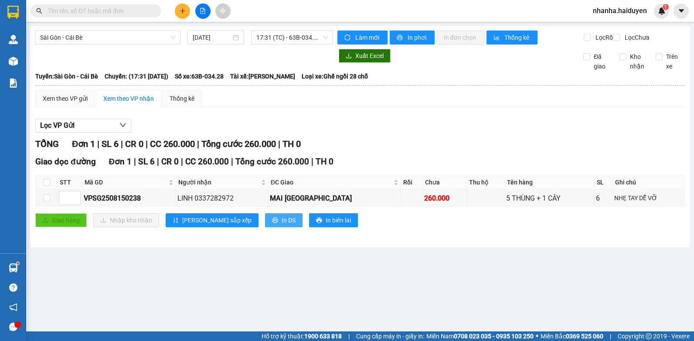
click at [282, 225] on span "In DS" at bounding box center [289, 220] width 14 height 10
click at [432, 151] on div "TỔNG Đơn 1 | SL 6 | CR 0 | CC 260.000 | Tổng cước 260.000 | TH 0" at bounding box center [360, 144] width 650 height 14
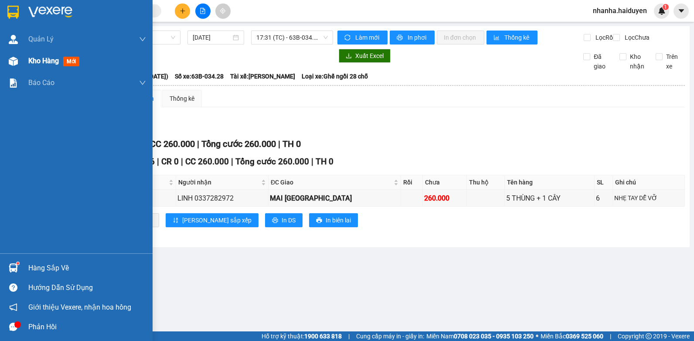
click at [13, 63] on img at bounding box center [13, 61] width 9 height 9
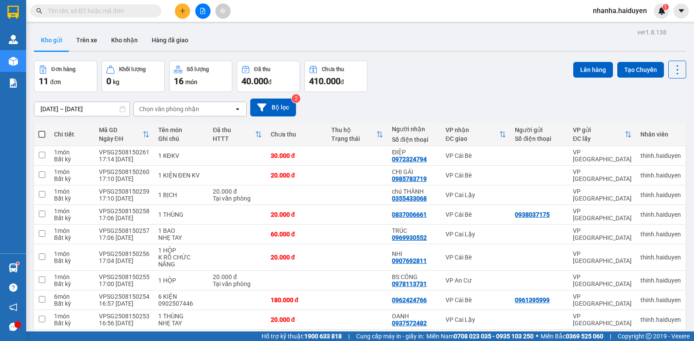
scroll to position [80, 0]
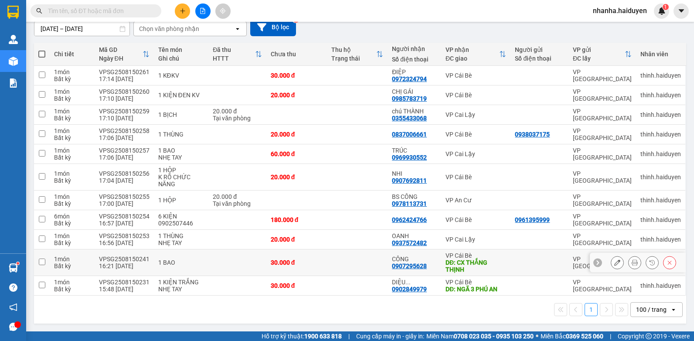
click at [441, 266] on td "VP Cái Bè DĐ: CX THẮNG THỊNH" at bounding box center [476, 262] width 70 height 27
checkbox input "true"
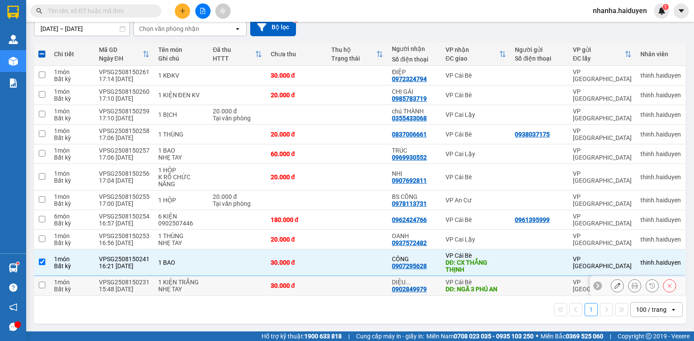
click at [441, 290] on td "VP Cái Bè DĐ: NGÃ 3 PHÚ AN" at bounding box center [476, 286] width 70 height 20
checkbox input "true"
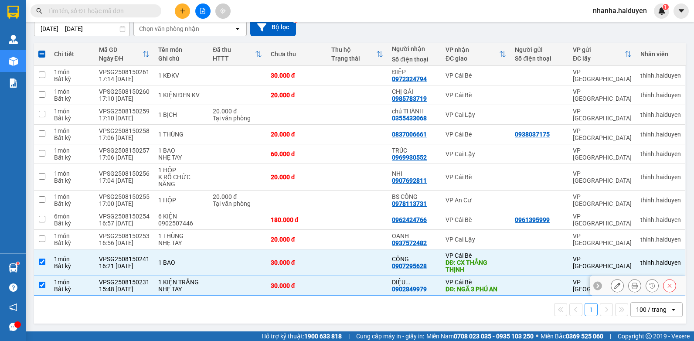
scroll to position [0, 0]
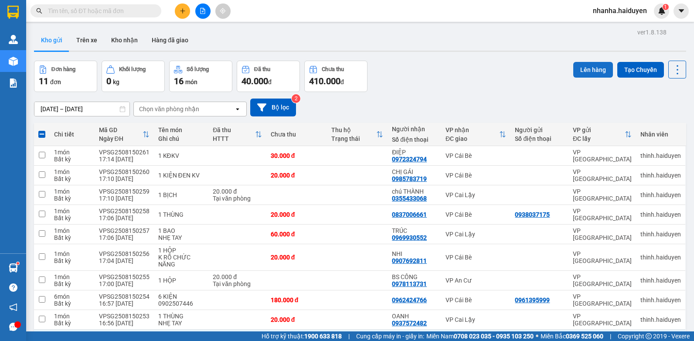
click at [593, 66] on button "Lên hàng" at bounding box center [594, 70] width 40 height 16
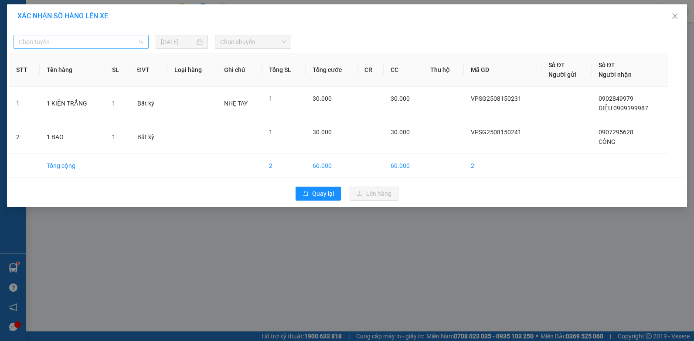
click at [68, 41] on span "Chọn tuyến" at bounding box center [81, 41] width 125 height 13
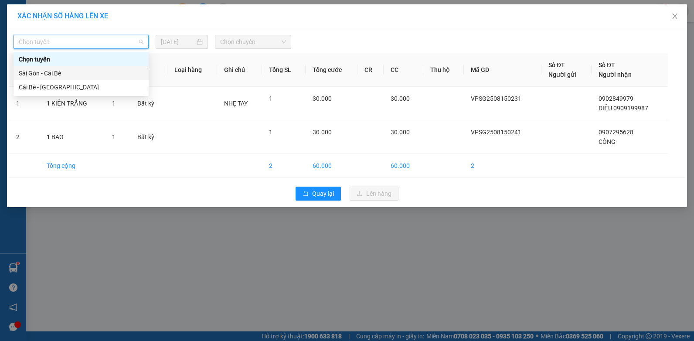
click at [70, 71] on div "Sài Gòn - Cái Bè" at bounding box center [81, 73] width 125 height 10
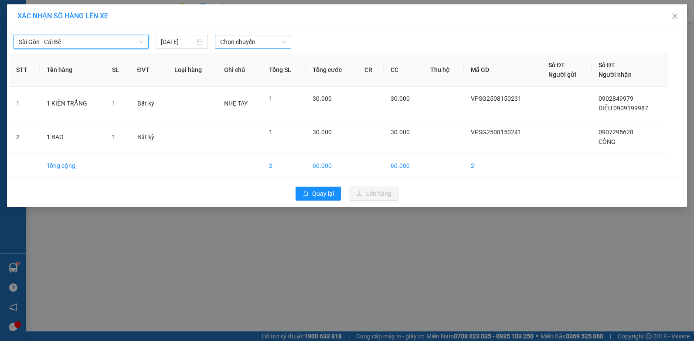
click at [280, 38] on span "Chọn chuyến" at bounding box center [252, 41] width 65 height 13
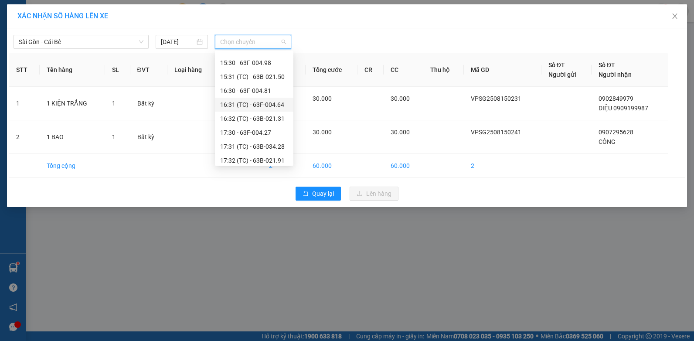
scroll to position [305, 0]
click at [252, 91] on div "17:30 - 63F-004.27" at bounding box center [254, 89] width 68 height 10
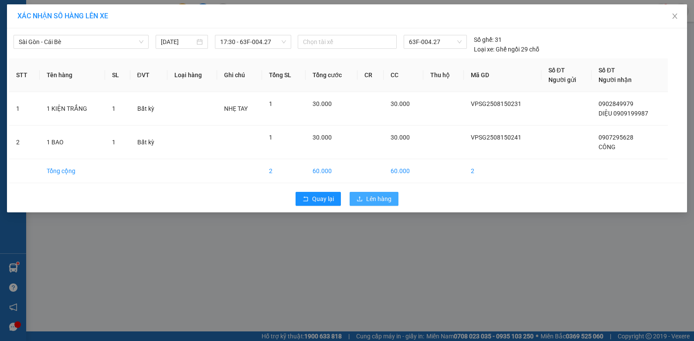
click at [382, 198] on span "Lên hàng" at bounding box center [378, 199] width 25 height 10
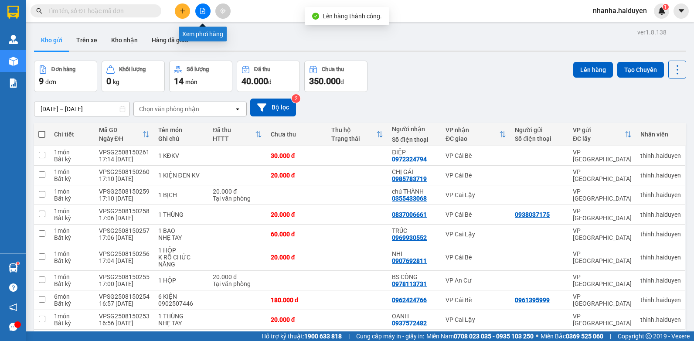
click at [207, 13] on button at bounding box center [202, 10] width 15 height 15
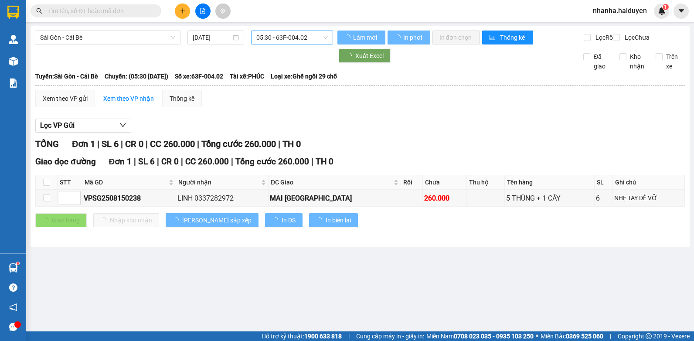
click at [299, 39] on span "05:30 - 63F-004.02" at bounding box center [292, 37] width 72 height 13
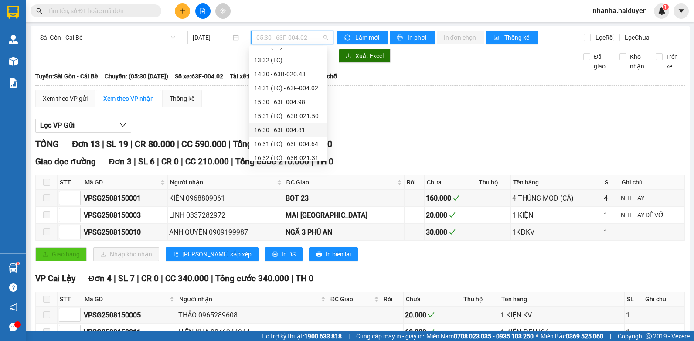
scroll to position [262, 0]
click at [279, 131] on div "17:30 - 63F-004.27" at bounding box center [288, 128] width 68 height 10
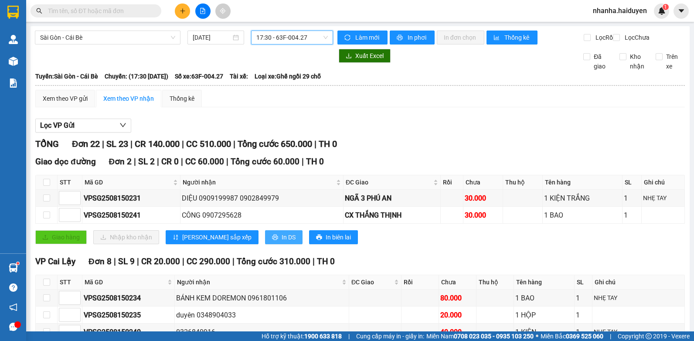
click at [282, 242] on span "In DS" at bounding box center [289, 237] width 14 height 10
click at [319, 36] on span "17:30 - 63F-004.27" at bounding box center [292, 37] width 72 height 13
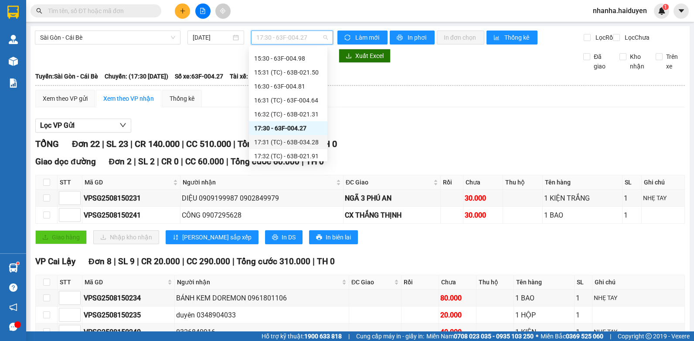
scroll to position [305, 0]
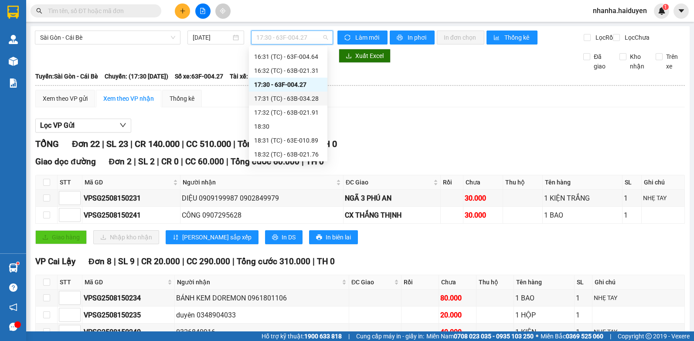
click at [294, 143] on div "18:31 (TC) - 63E-010.89" at bounding box center [288, 141] width 68 height 10
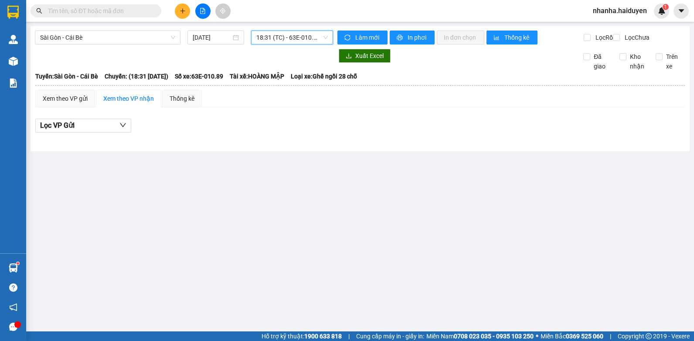
click at [275, 37] on span "18:31 (TC) - 63E-010.89" at bounding box center [292, 37] width 72 height 13
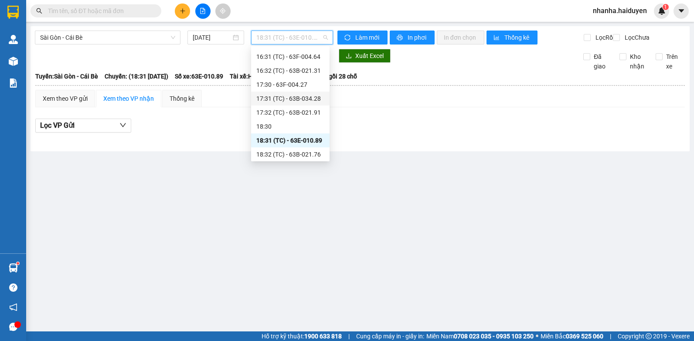
click at [298, 96] on div "17:31 (TC) - 63B-034.28" at bounding box center [290, 99] width 68 height 10
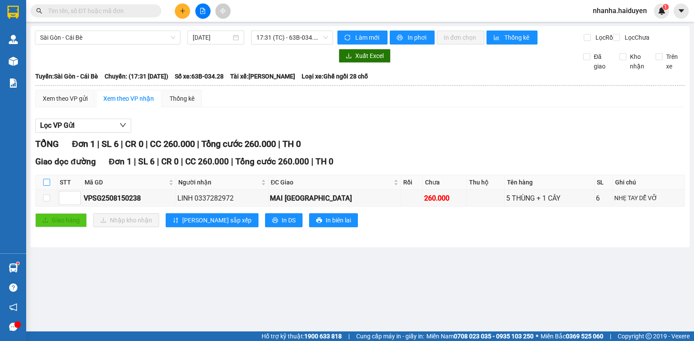
click at [47, 186] on input "checkbox" at bounding box center [46, 182] width 7 height 7
checkbox input "true"
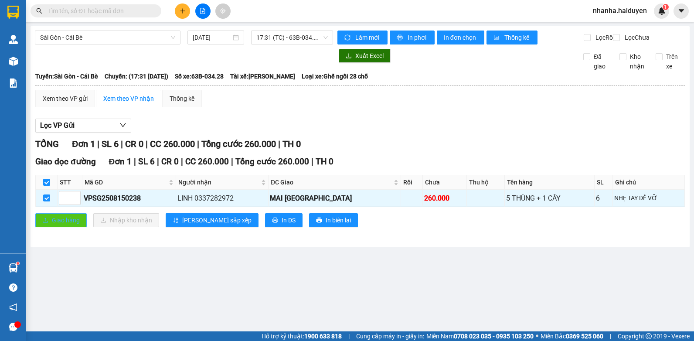
click at [42, 224] on button "Giao hàng" at bounding box center [60, 220] width 51 height 14
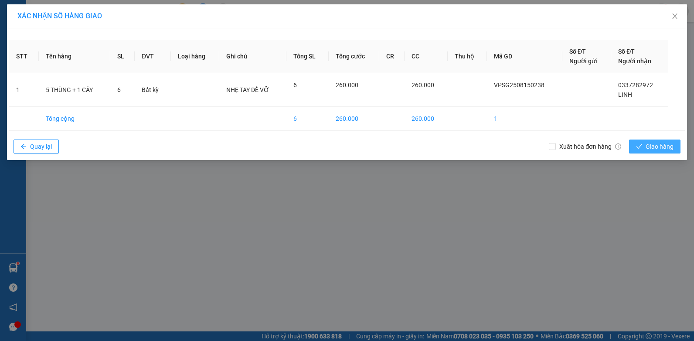
click at [655, 143] on span "Giao hàng" at bounding box center [660, 147] width 28 height 10
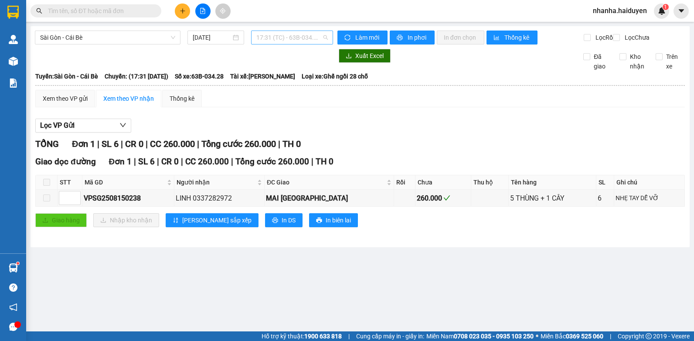
click at [299, 41] on span "17:31 (TC) - 63B-034.28" at bounding box center [292, 37] width 72 height 13
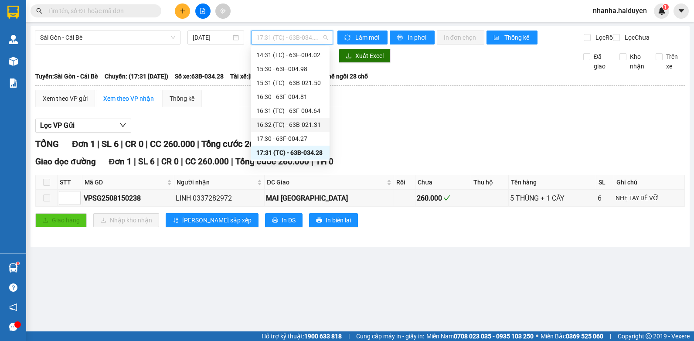
scroll to position [338, 0]
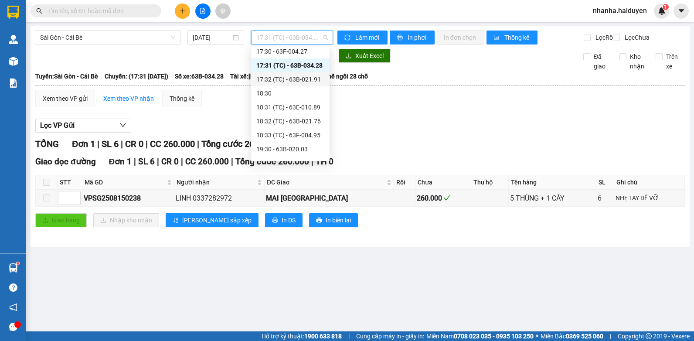
click at [318, 76] on div "17:32 (TC) - 63B-021.91" at bounding box center [290, 80] width 68 height 10
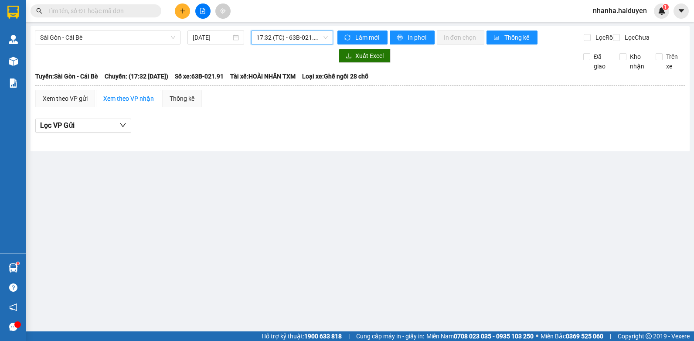
click at [299, 39] on span "17:32 (TC) - 63B-021.91" at bounding box center [292, 37] width 72 height 13
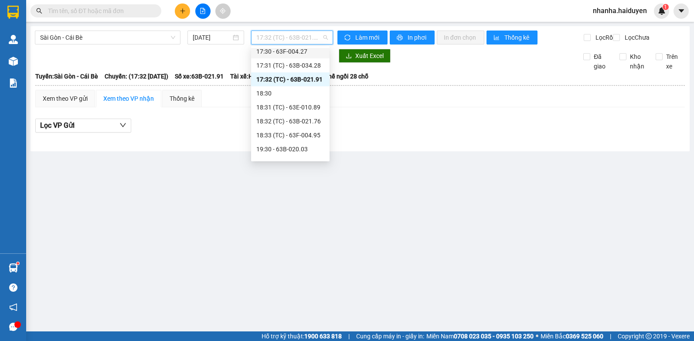
click at [288, 54] on div "17:30 - 63F-004.27" at bounding box center [290, 52] width 68 height 10
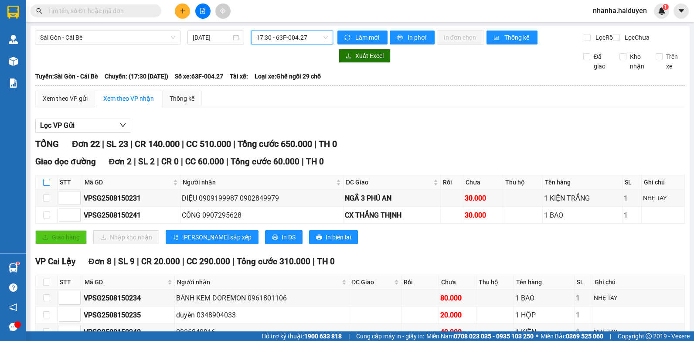
click at [46, 186] on input "checkbox" at bounding box center [46, 182] width 7 height 7
checkbox input "true"
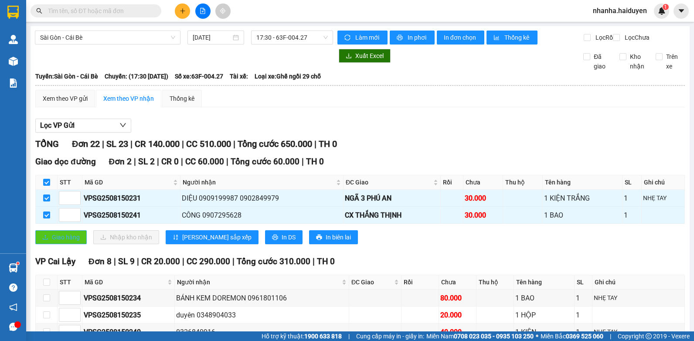
click at [57, 242] on span "Giao hàng" at bounding box center [66, 237] width 28 height 10
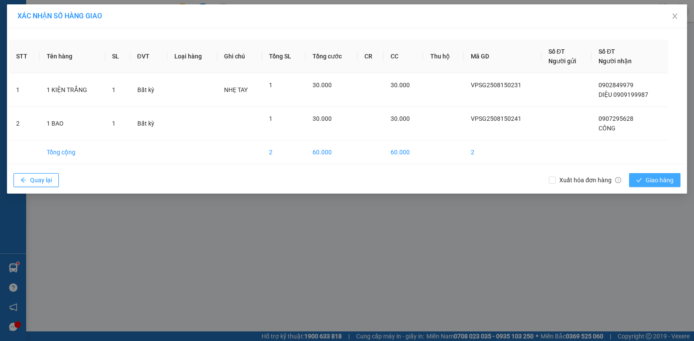
click at [659, 178] on span "Giao hàng" at bounding box center [660, 180] width 28 height 10
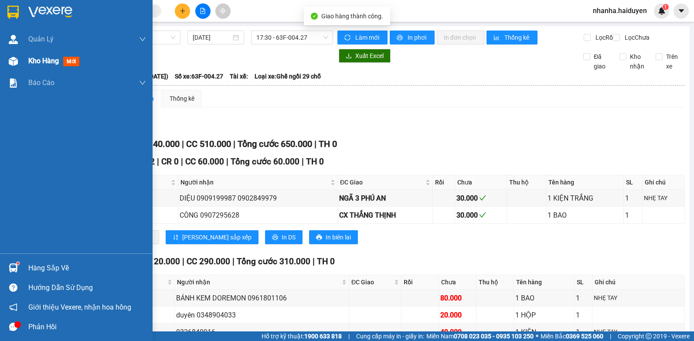
click at [14, 63] on img at bounding box center [13, 61] width 9 height 9
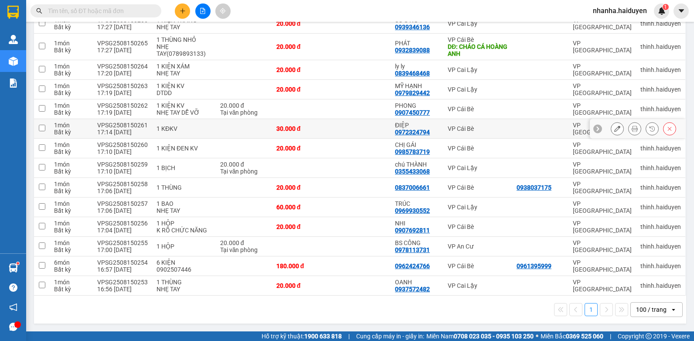
scroll to position [152, 0]
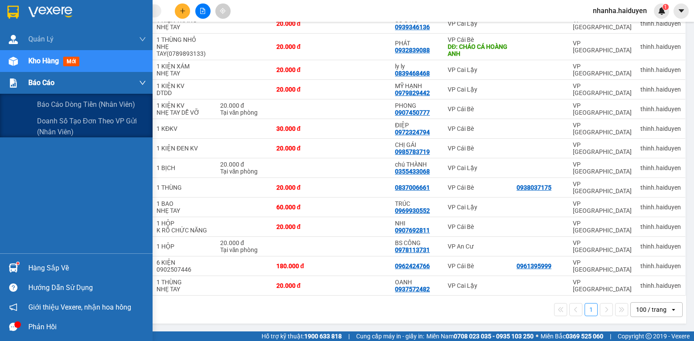
click at [34, 77] on div "Báo cáo" at bounding box center [87, 83] width 118 height 22
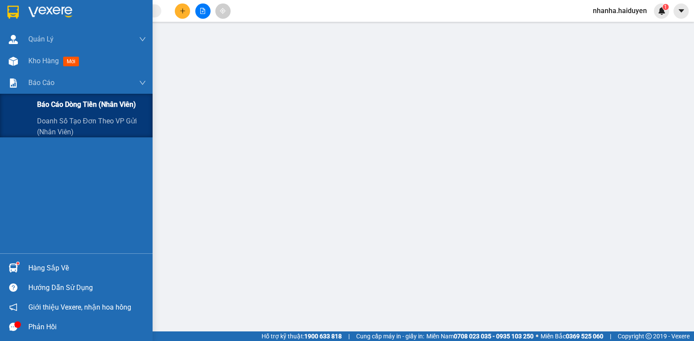
click at [52, 113] on div "Báo cáo dòng tiền (nhân viên)" at bounding box center [91, 105] width 109 height 22
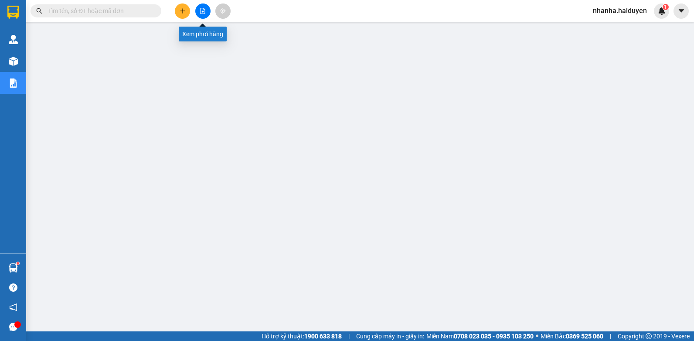
click at [205, 10] on icon "file-add" at bounding box center [203, 11] width 6 height 6
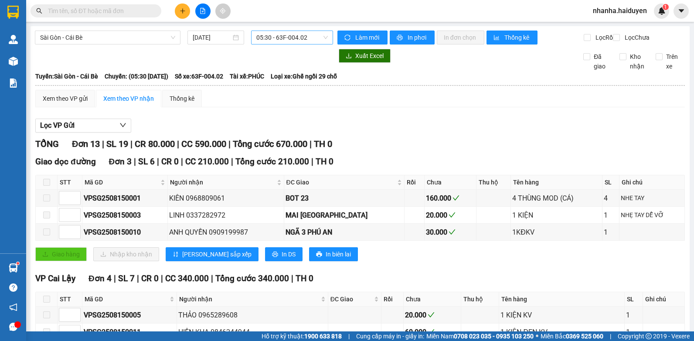
click at [275, 38] on span "05:30 - 63F-004.02" at bounding box center [292, 37] width 72 height 13
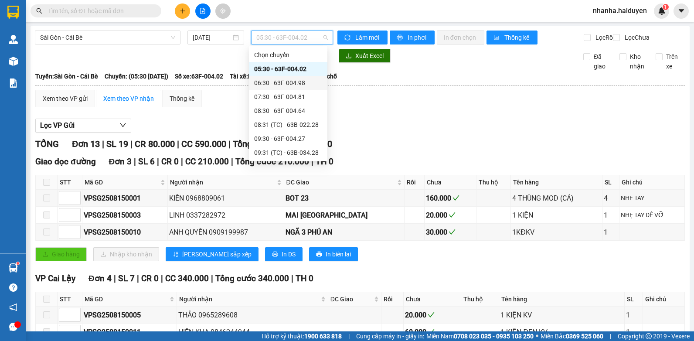
click at [275, 82] on div "06:30 - 63F-004.98" at bounding box center [288, 83] width 68 height 10
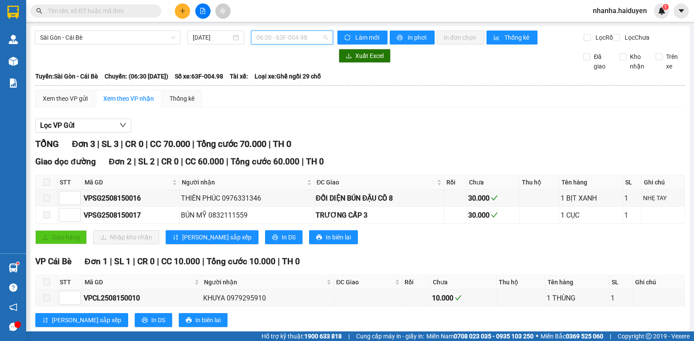
click at [271, 44] on span "06:30 - 63F-004.98" at bounding box center [292, 37] width 72 height 13
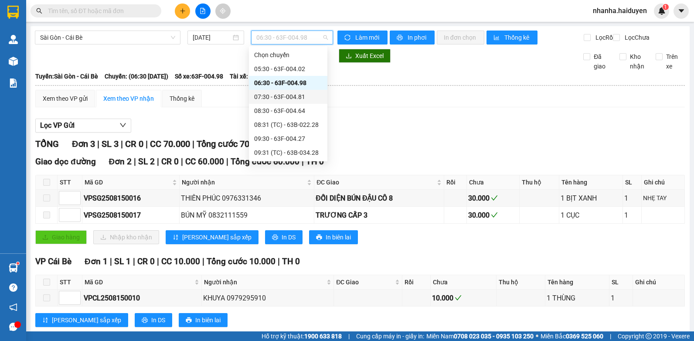
click at [284, 97] on div "07:30 - 63F-004.81" at bounding box center [288, 97] width 68 height 10
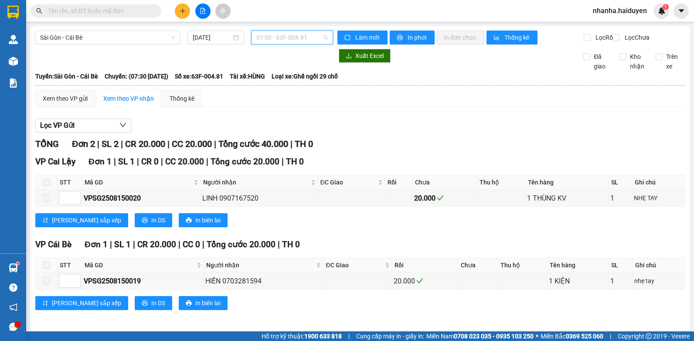
click at [290, 35] on span "07:30 - 63F-004.81" at bounding box center [292, 37] width 72 height 13
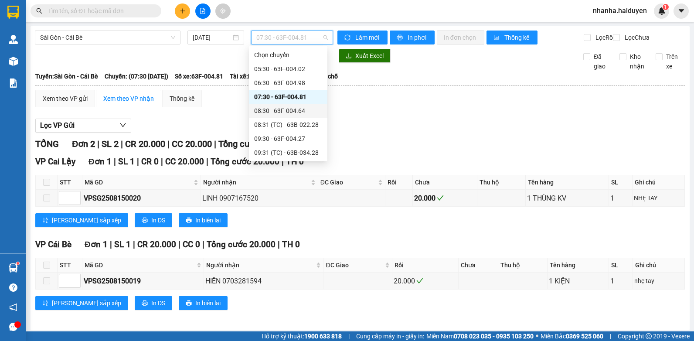
click at [290, 110] on div "08:30 - 63F-004.64" at bounding box center [288, 111] width 68 height 10
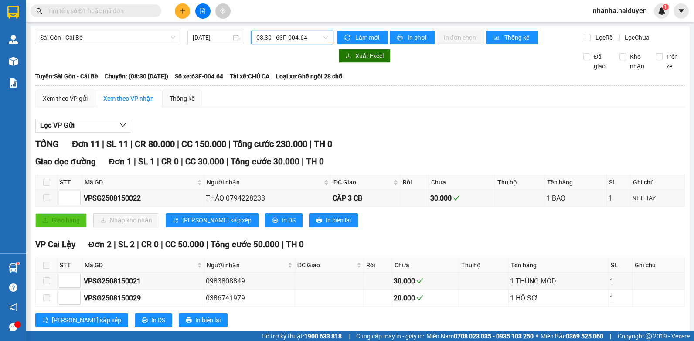
click at [296, 41] on span "08:30 - 63F-004.64" at bounding box center [292, 37] width 72 height 13
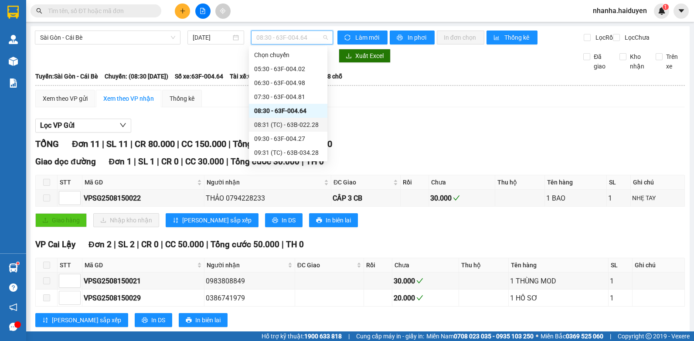
click at [298, 122] on div "08:31 (TC) - 63B-022.28" at bounding box center [288, 125] width 68 height 10
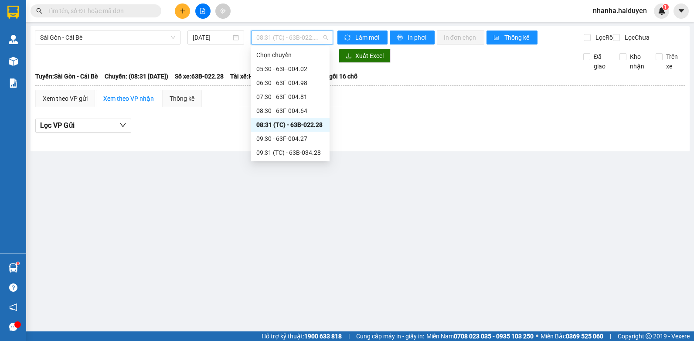
click at [292, 36] on span "08:31 (TC) - 63B-022.28" at bounding box center [292, 37] width 72 height 13
click at [299, 135] on div "09:30 - 63F-004.27" at bounding box center [290, 139] width 68 height 10
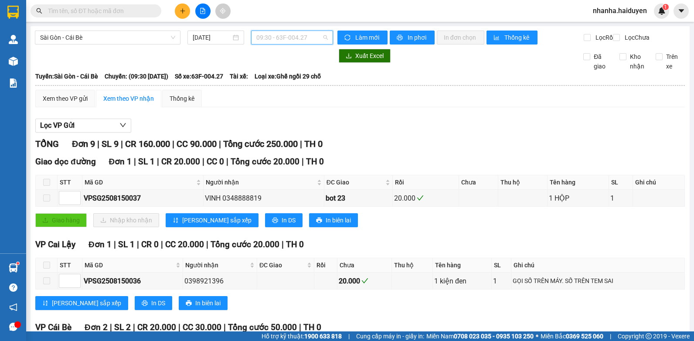
click at [298, 40] on span "09:30 - 63F-004.27" at bounding box center [292, 37] width 72 height 13
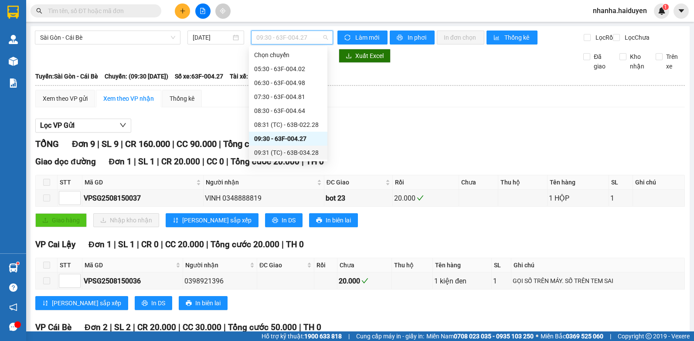
click at [307, 147] on div "09:31 (TC) - 63B-034.28" at bounding box center [288, 153] width 79 height 14
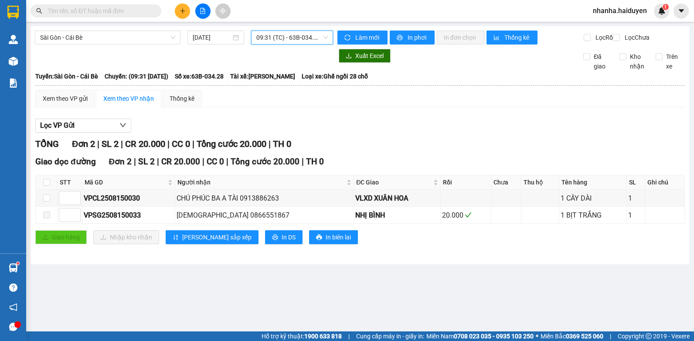
drag, startPoint x: 305, startPoint y: 36, endPoint x: 304, endPoint y: 44, distance: 8.0
click at [305, 38] on span "09:31 (TC) - 63B-034.28" at bounding box center [292, 37] width 72 height 13
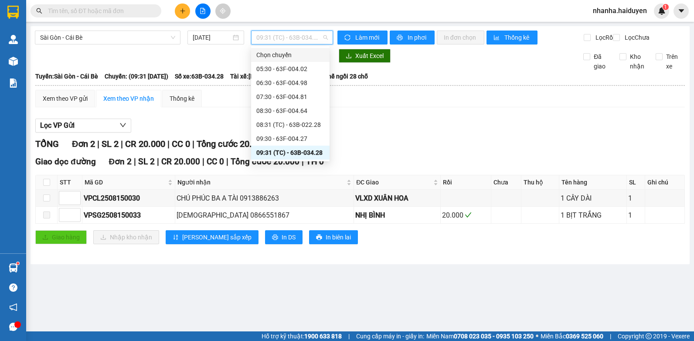
scroll to position [87, 0]
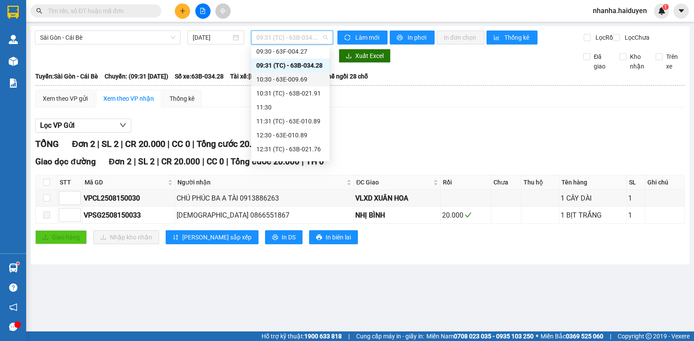
click at [295, 74] on div "10:30 - 63E-009.69" at bounding box center [290, 79] width 79 height 14
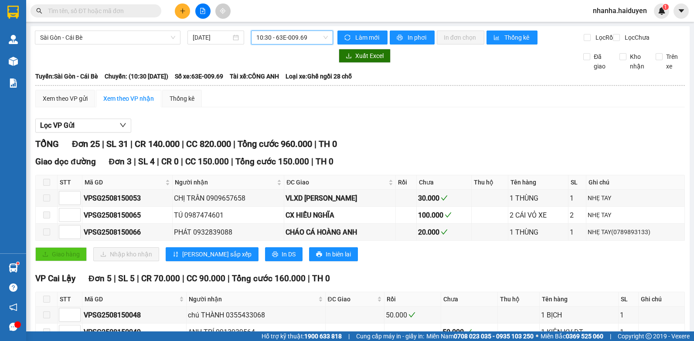
click at [296, 40] on span "10:30 - 63E-009.69" at bounding box center [292, 37] width 72 height 13
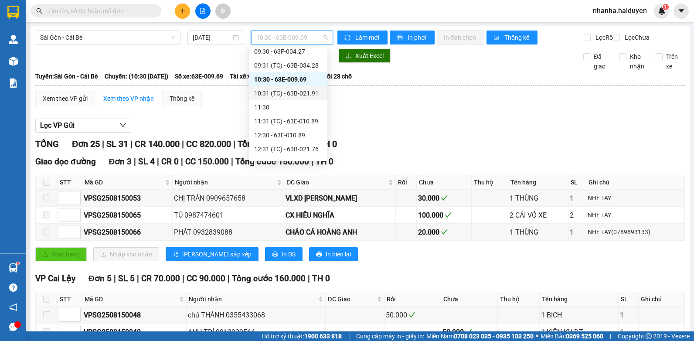
drag, startPoint x: 297, startPoint y: 92, endPoint x: 300, endPoint y: 54, distance: 38.4
click at [297, 92] on div "10:31 (TC) - 63B-021.91" at bounding box center [288, 94] width 68 height 10
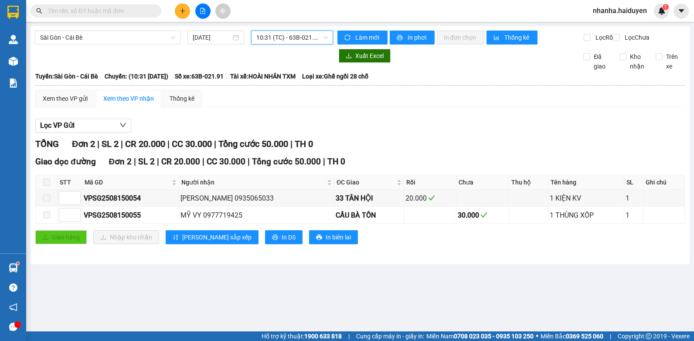
click at [298, 37] on span "10:31 (TC) - 63B-021.91" at bounding box center [292, 37] width 72 height 13
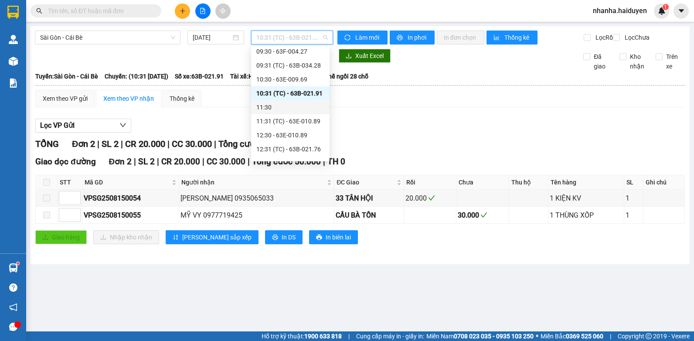
click at [301, 109] on div "11:30" at bounding box center [290, 107] width 68 height 10
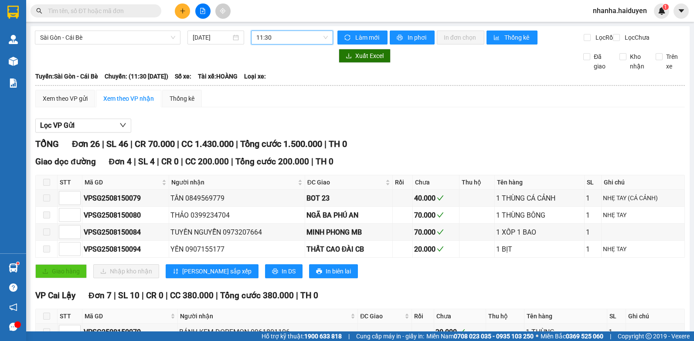
click at [310, 40] on span "11:30" at bounding box center [292, 37] width 72 height 13
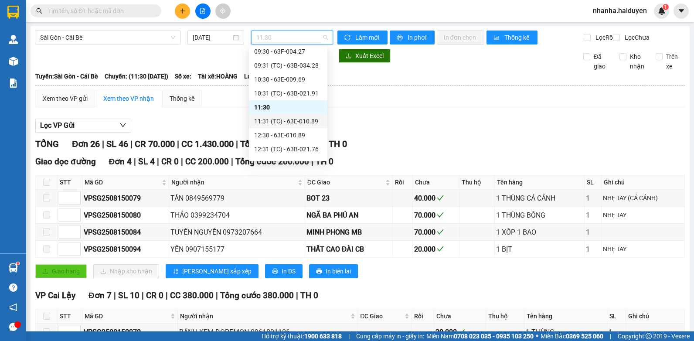
drag, startPoint x: 314, startPoint y: 119, endPoint x: 312, endPoint y: 60, distance: 59.3
click at [314, 120] on div "11:31 (TC) - 63E-010.89" at bounding box center [288, 121] width 68 height 10
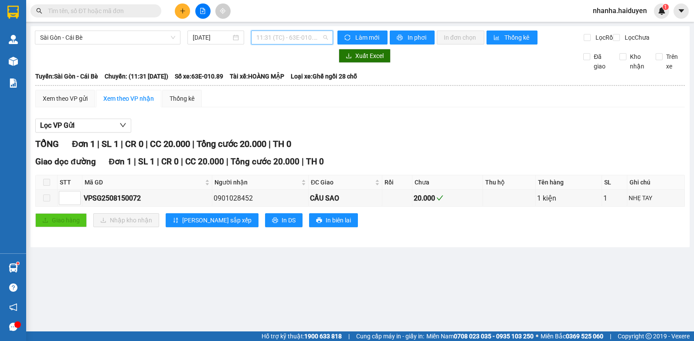
click at [304, 40] on span "11:31 (TC) - 63E-010.89" at bounding box center [292, 37] width 72 height 13
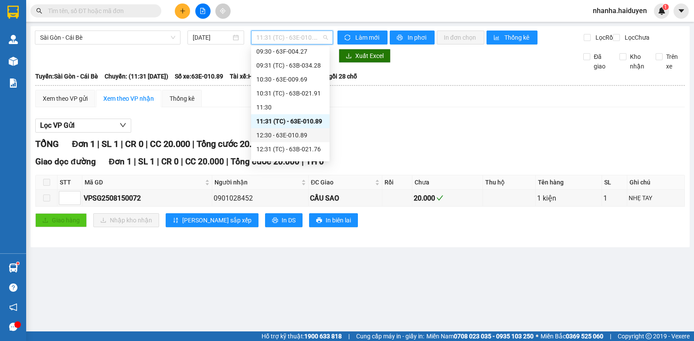
click at [299, 134] on div "12:30 - 63E-010.89" at bounding box center [290, 135] width 68 height 10
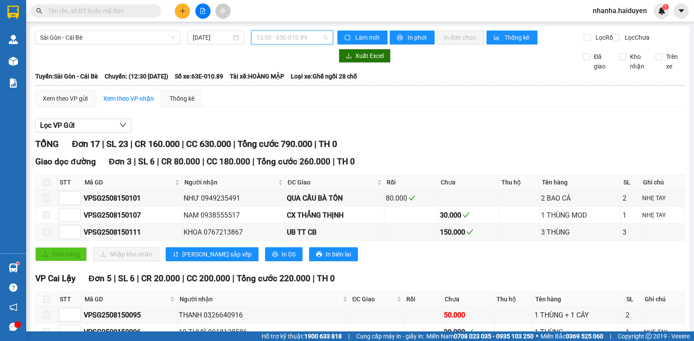
click at [294, 36] on span "12:30 - 63E-010.89" at bounding box center [292, 37] width 72 height 13
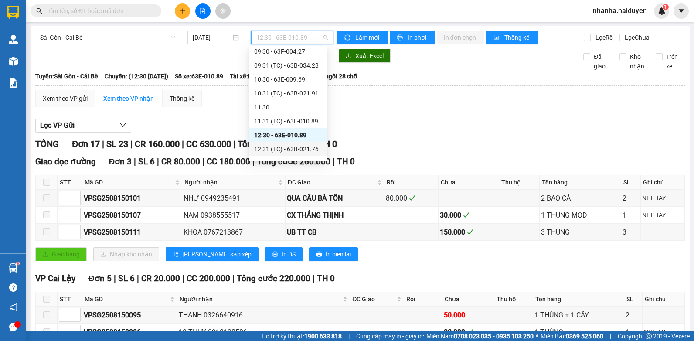
click at [300, 144] on div "12:31 (TC) - 63B-021.76" at bounding box center [288, 149] width 68 height 10
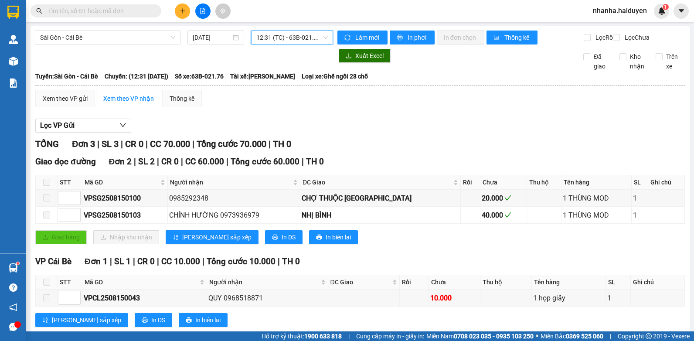
click at [290, 38] on span "12:31 (TC) - 63B-021.76" at bounding box center [292, 37] width 72 height 13
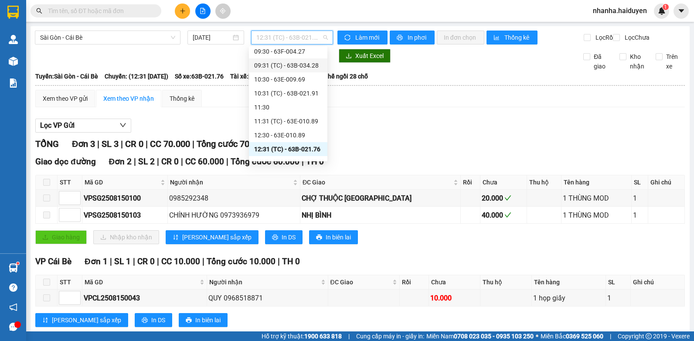
scroll to position [131, 0]
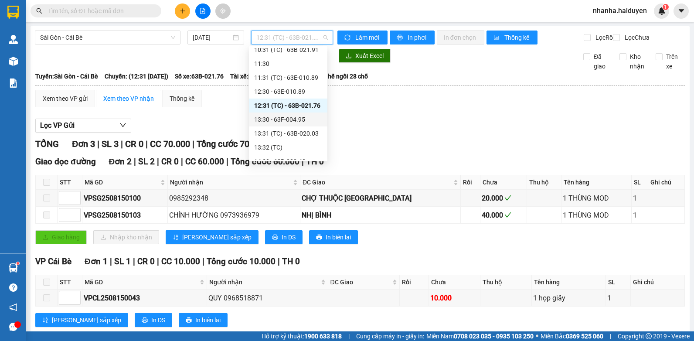
click at [297, 122] on div "13:30 - 63F-004.95" at bounding box center [288, 120] width 68 height 10
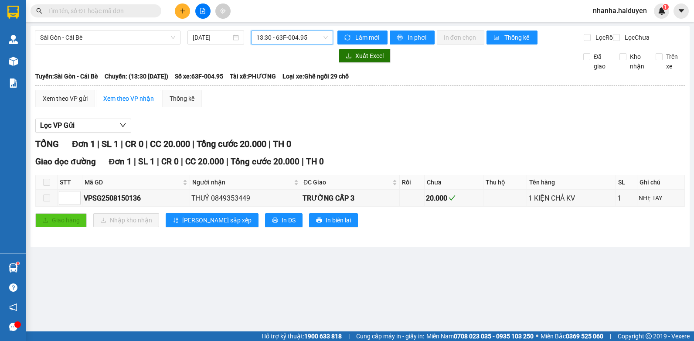
click at [299, 38] on span "13:30 - 63F-004.95" at bounding box center [292, 37] width 72 height 13
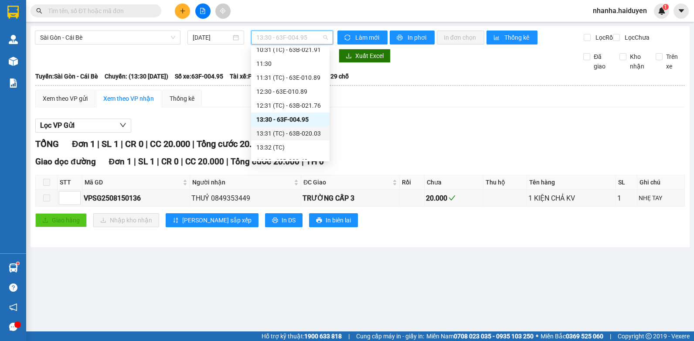
click at [300, 137] on div "13:31 (TC) - 63B-020.03" at bounding box center [290, 134] width 68 height 10
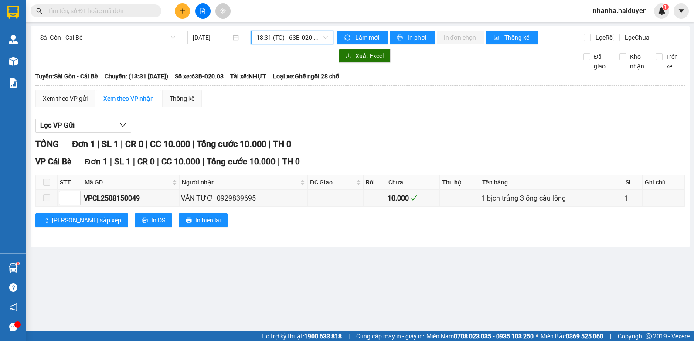
click at [294, 38] on span "13:31 (TC) - 63B-020.03" at bounding box center [292, 37] width 72 height 13
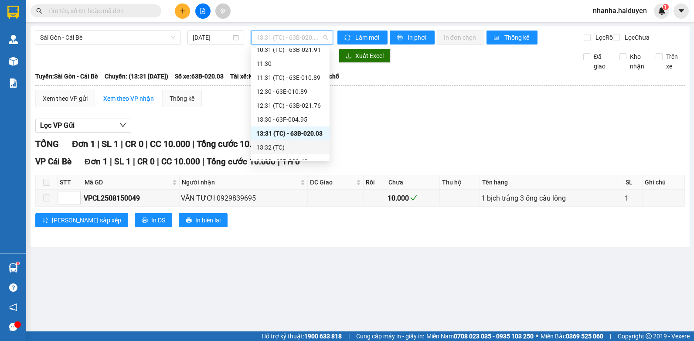
click at [278, 146] on div "13:32 (TC)" at bounding box center [290, 148] width 68 height 10
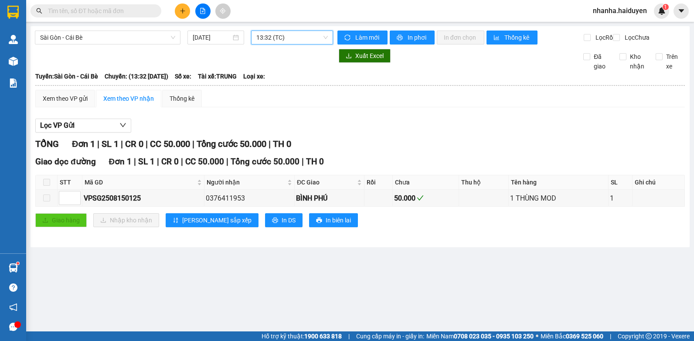
click at [291, 35] on span "13:32 (TC)" at bounding box center [292, 37] width 72 height 13
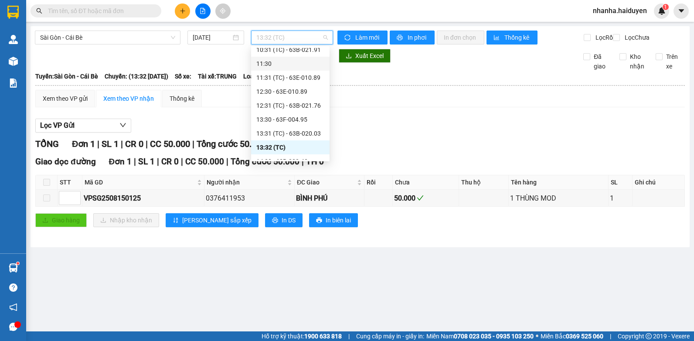
scroll to position [218, 0]
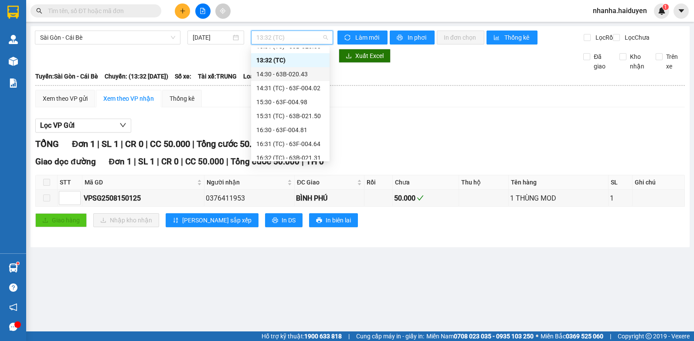
click at [294, 76] on div "14:30 - 63B-020.43" at bounding box center [290, 74] width 68 height 10
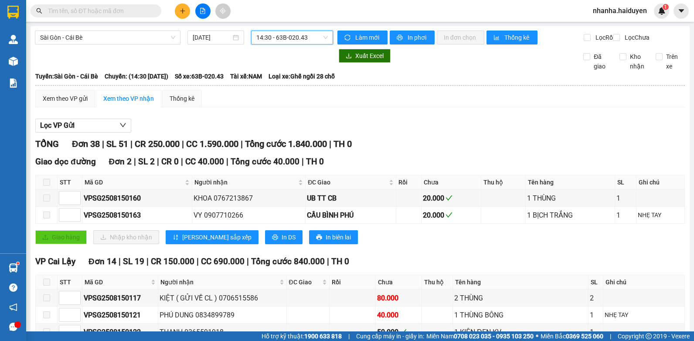
click at [287, 42] on span "14:30 - 63B-020.43" at bounding box center [292, 37] width 72 height 13
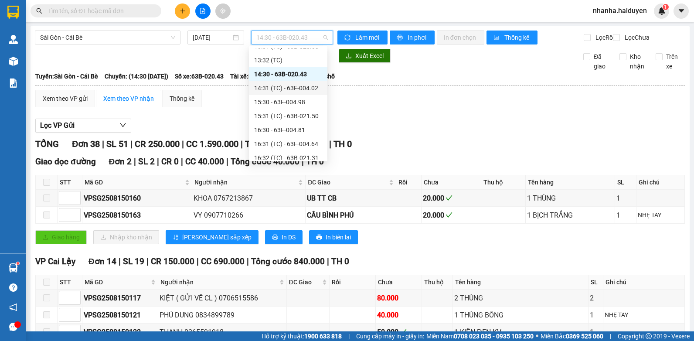
click at [301, 84] on div "14:31 (TC) - 63F-004.02" at bounding box center [288, 88] width 68 height 10
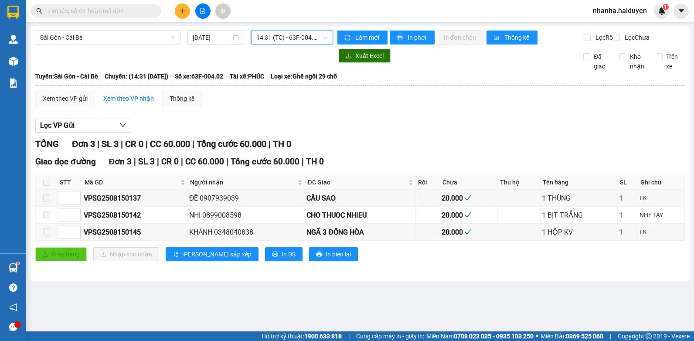
click at [297, 40] on span "14:31 (TC) - 63F-004.02" at bounding box center [292, 37] width 72 height 13
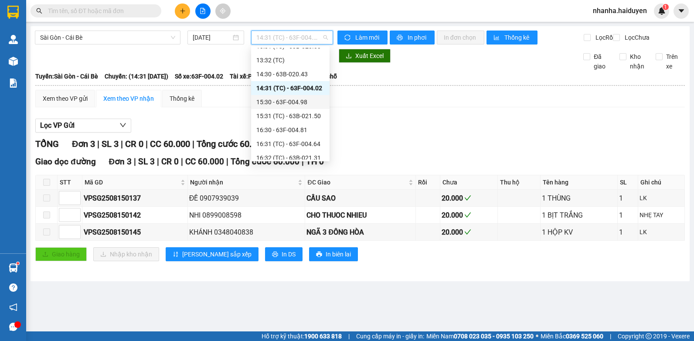
drag, startPoint x: 302, startPoint y: 101, endPoint x: 309, endPoint y: 61, distance: 41.1
click at [304, 101] on div "15:30 - 63F-004.98" at bounding box center [290, 102] width 68 height 10
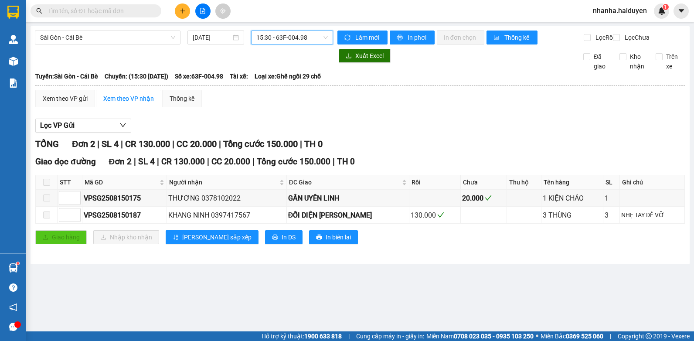
click at [306, 39] on span "15:30 - 63F-004.98" at bounding box center [292, 37] width 72 height 13
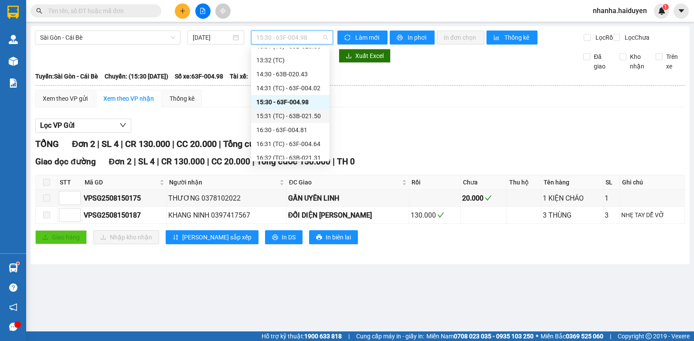
click at [295, 118] on div "15:31 (TC) - 63B-021.50" at bounding box center [290, 116] width 68 height 10
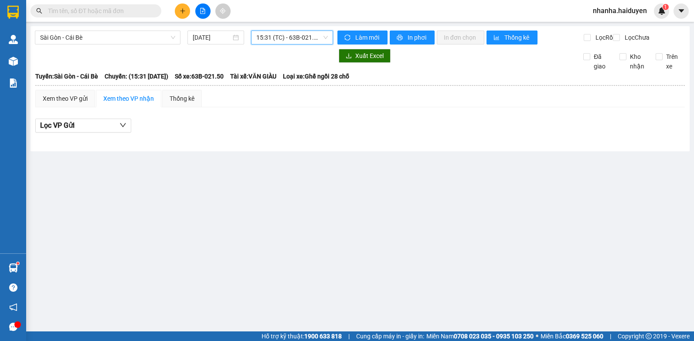
click at [297, 41] on span "15:31 (TC) - 63B-021.50" at bounding box center [292, 37] width 72 height 13
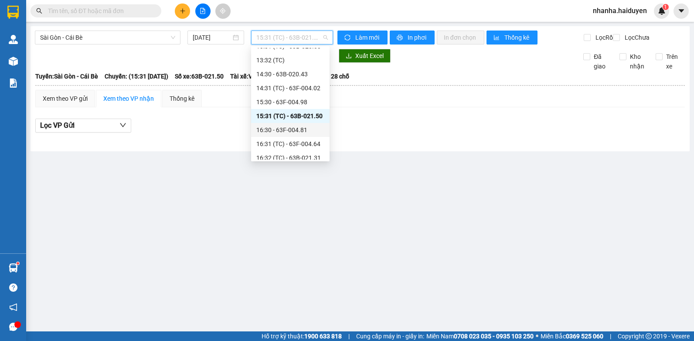
click at [303, 124] on div "16:30 - 63F-004.81" at bounding box center [290, 130] width 79 height 14
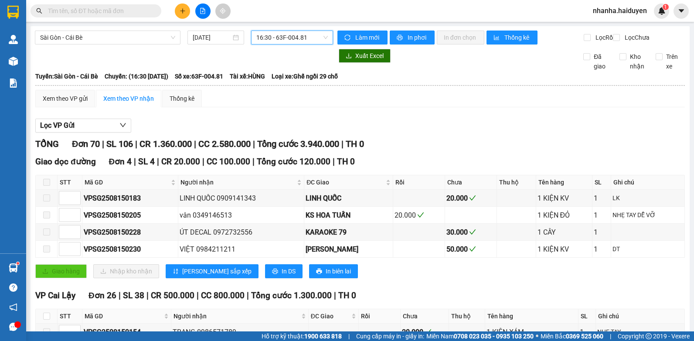
click at [295, 36] on span "16:30 - 63F-004.81" at bounding box center [292, 37] width 72 height 13
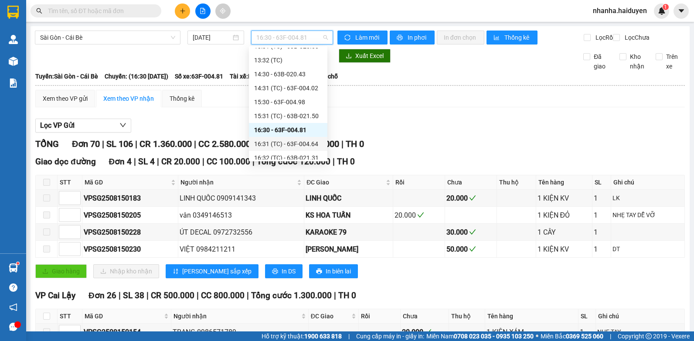
click at [305, 142] on div "16:31 (TC) - 63F-004.64" at bounding box center [288, 144] width 68 height 10
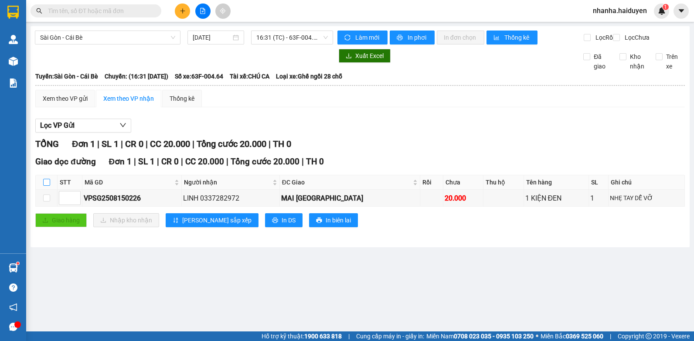
click at [48, 186] on input "checkbox" at bounding box center [46, 182] width 7 height 7
checkbox input "true"
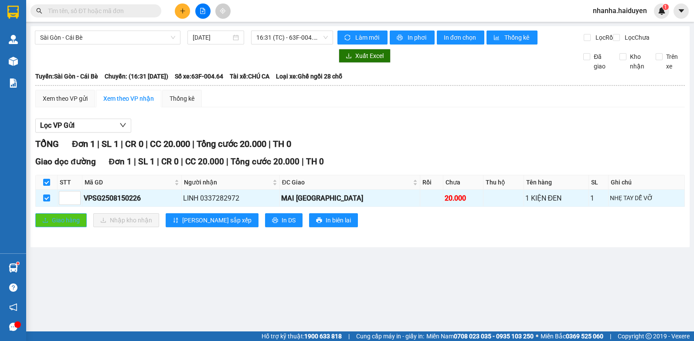
click at [60, 225] on span "Giao hàng" at bounding box center [66, 220] width 28 height 10
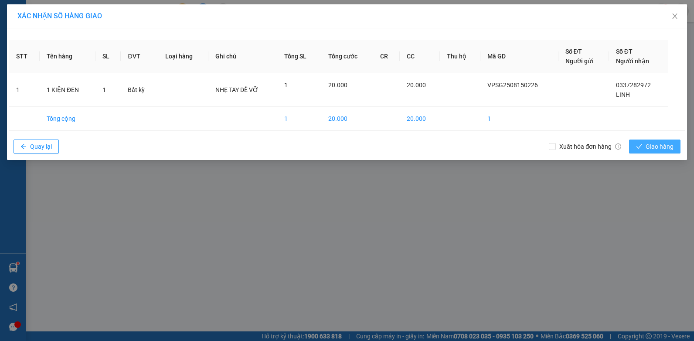
click at [649, 150] on span "Giao hàng" at bounding box center [660, 147] width 28 height 10
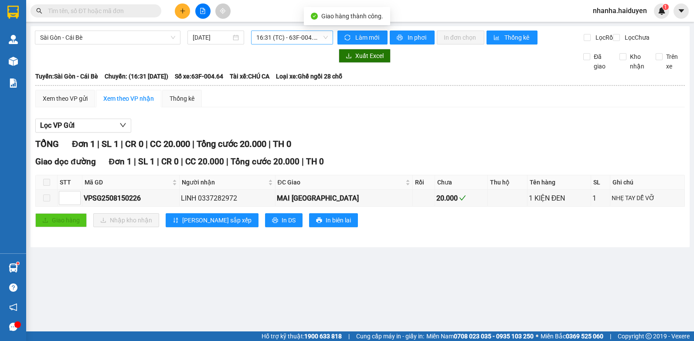
click at [317, 34] on span "16:31 (TC) - 63F-004.64" at bounding box center [292, 37] width 72 height 13
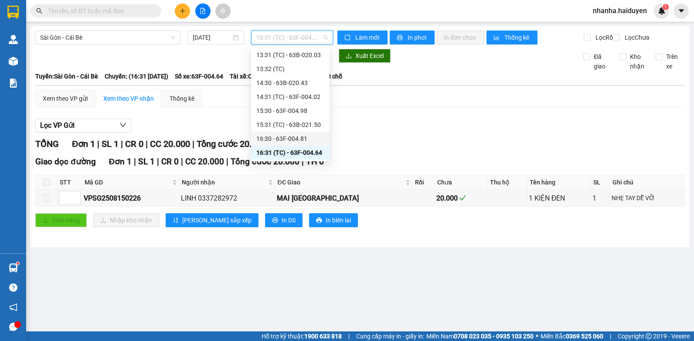
scroll to position [253, 0]
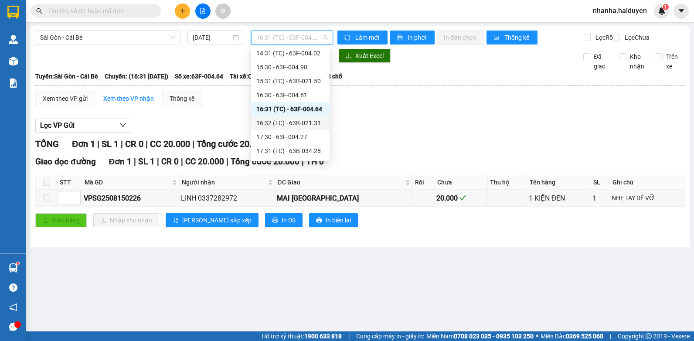
click at [290, 123] on div "16:32 (TC) - 63B-021.31" at bounding box center [290, 123] width 68 height 10
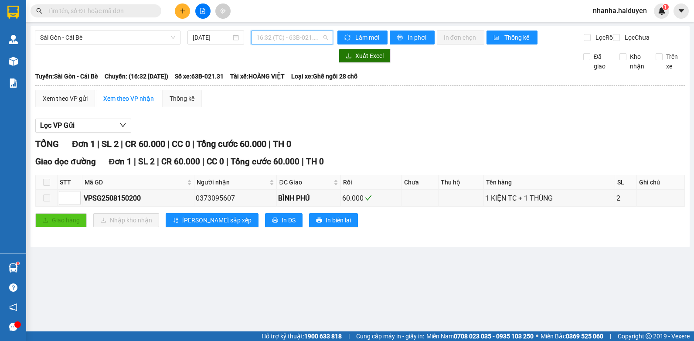
click at [302, 38] on span "16:32 (TC) - 63B-021.31" at bounding box center [292, 37] width 72 height 13
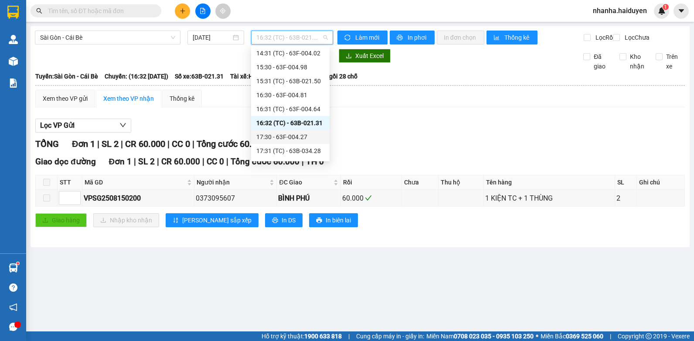
click at [301, 137] on div "17:30 - 63F-004.27" at bounding box center [290, 137] width 68 height 10
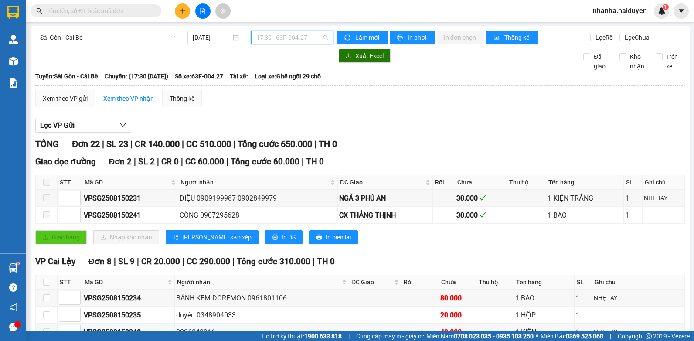
click at [306, 40] on span "17:30 - 63F-004.27" at bounding box center [292, 37] width 72 height 13
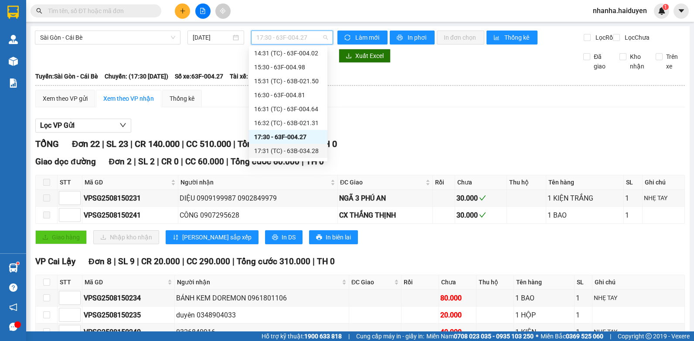
click at [304, 147] on div "17:31 (TC) - 63B-034.28" at bounding box center [288, 151] width 68 height 10
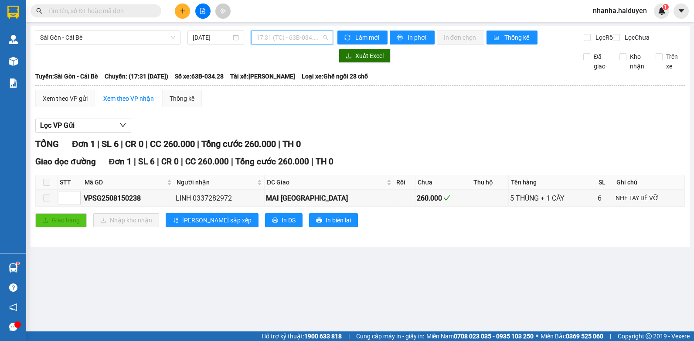
click at [304, 38] on span "17:31 (TC) - 63B-034.28" at bounding box center [292, 37] width 72 height 13
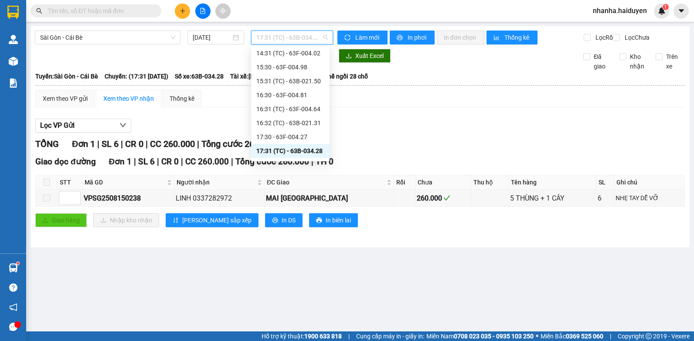
scroll to position [340, 0]
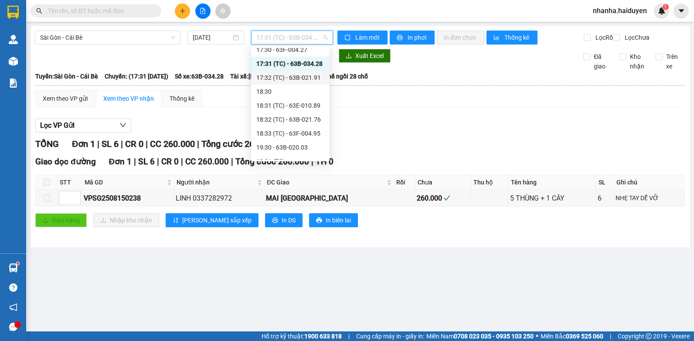
click at [294, 75] on div "17:32 (TC) - 63B-021.91" at bounding box center [290, 78] width 68 height 10
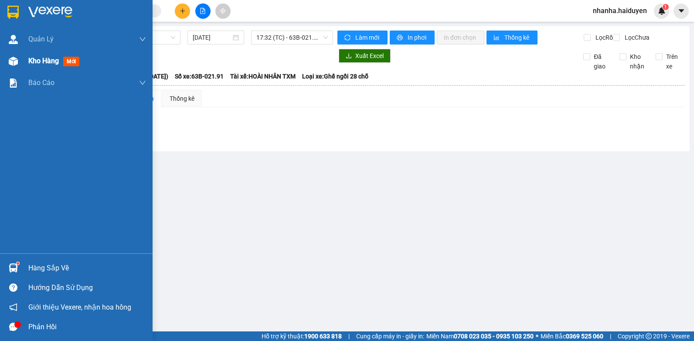
click at [18, 61] on div at bounding box center [13, 61] width 15 height 15
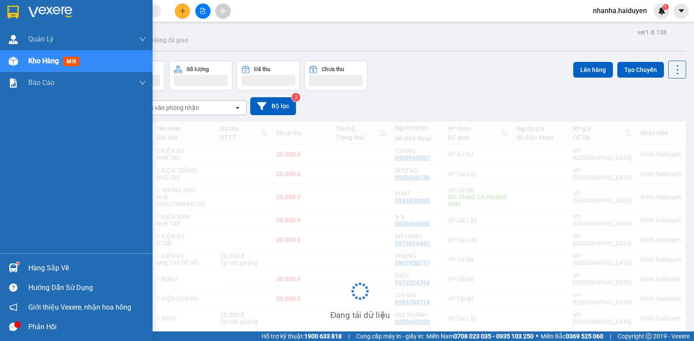
click at [18, 61] on div at bounding box center [13, 61] width 15 height 15
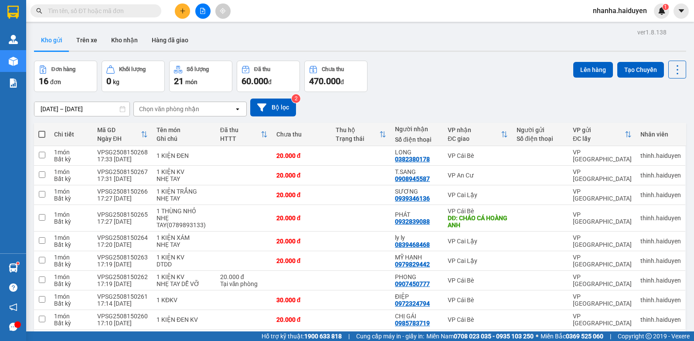
scroll to position [171, 0]
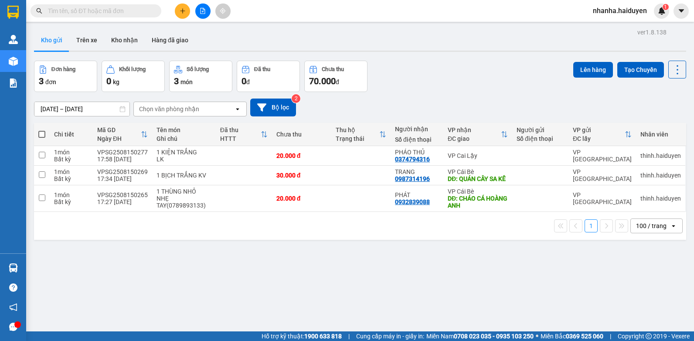
scroll to position [40, 0]
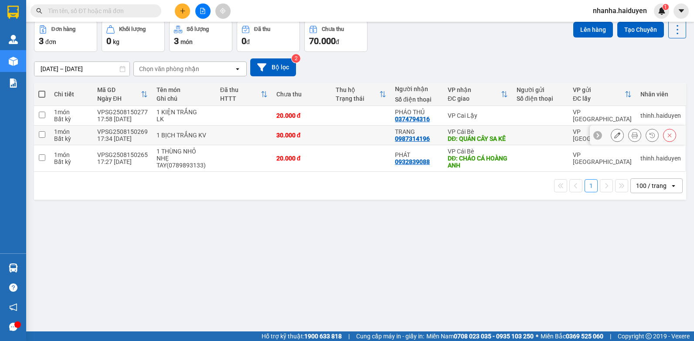
click at [475, 132] on div "VP Cái Bè" at bounding box center [478, 131] width 60 height 7
checkbox input "true"
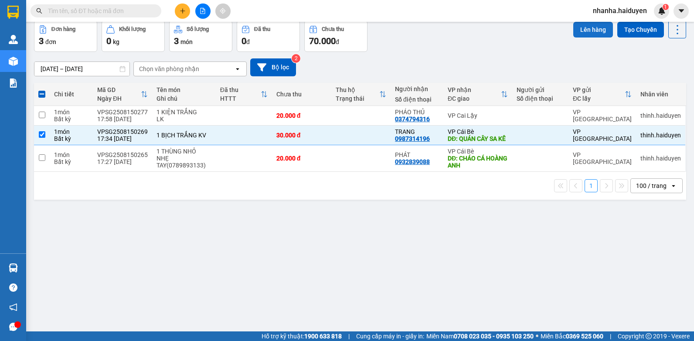
click at [581, 25] on button "Lên hàng" at bounding box center [594, 30] width 40 height 16
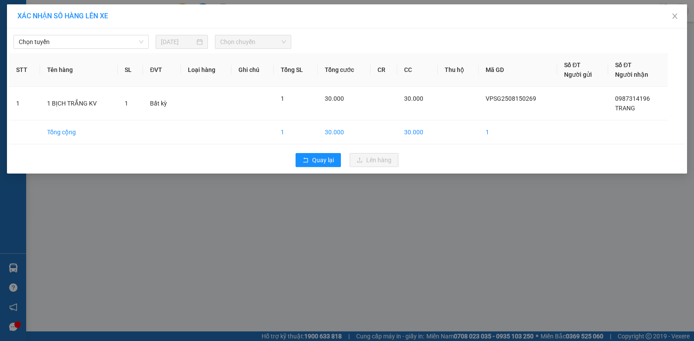
click at [115, 50] on div "Chọn tuyến 15/08/2025 Chọn chuyến STT Tên hàng SL ĐVT Loại hàng Ghi chú Tổng SL…" at bounding box center [347, 100] width 680 height 145
click at [141, 36] on span "Chọn tuyến" at bounding box center [81, 41] width 125 height 13
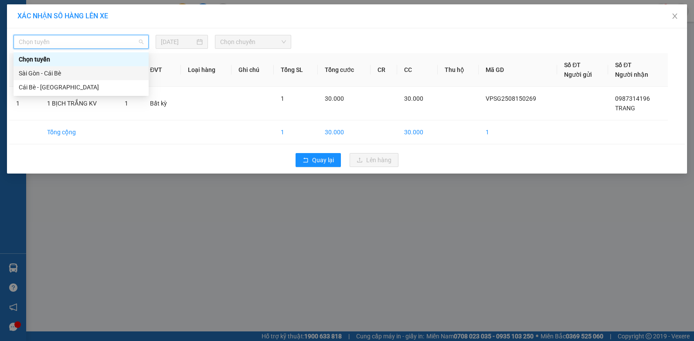
click at [79, 75] on div "Sài Gòn - Cái Bè" at bounding box center [81, 73] width 125 height 10
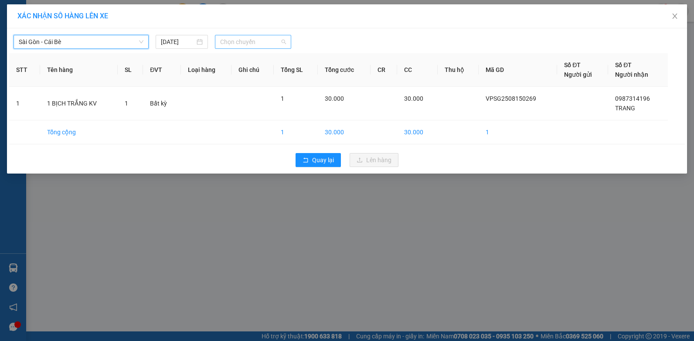
click at [238, 40] on span "Chọn chuyến" at bounding box center [252, 41] width 65 height 13
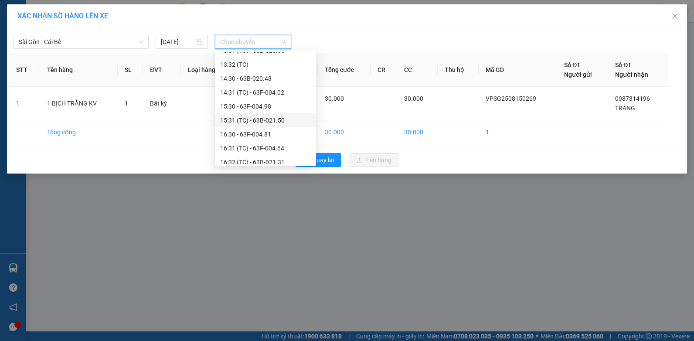
scroll to position [363, 0]
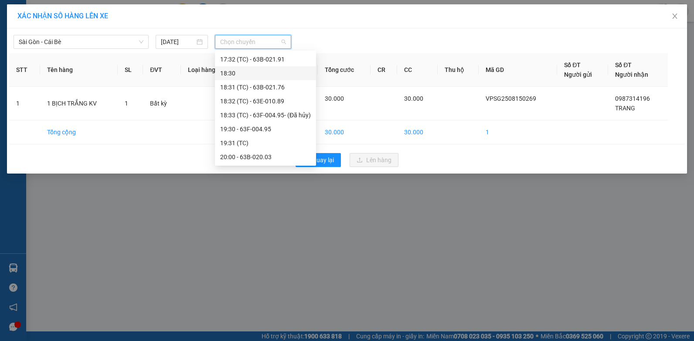
click at [275, 75] on div "18:30" at bounding box center [265, 73] width 91 height 10
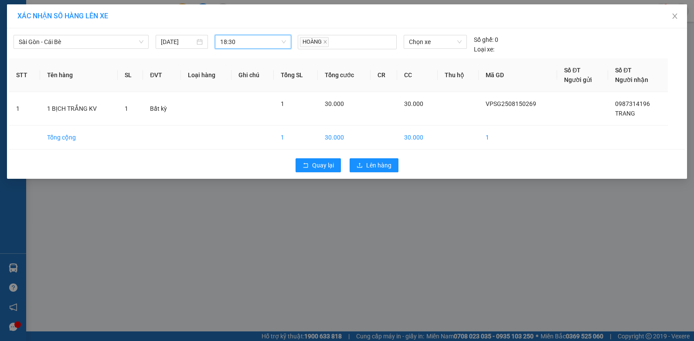
click at [355, 153] on div "Sài Gòn - Cái Bè 15/08/2025 18:30 18:30 HOÀNG Chọn xe Số ghế: 0 Loại xe: STT Tê…" at bounding box center [347, 103] width 680 height 150
click at [357, 158] on button "Lên hàng" at bounding box center [374, 165] width 49 height 14
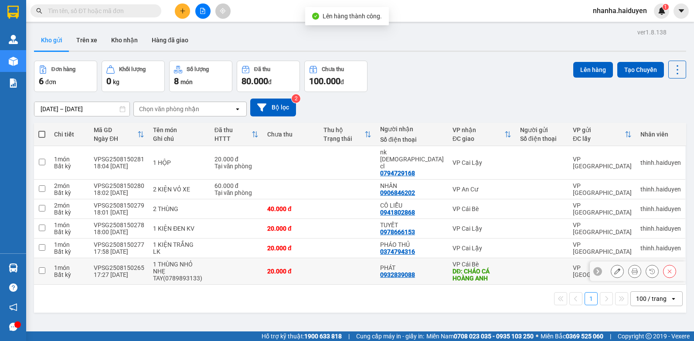
click at [340, 258] on td at bounding box center [347, 271] width 57 height 27
checkbox input "true"
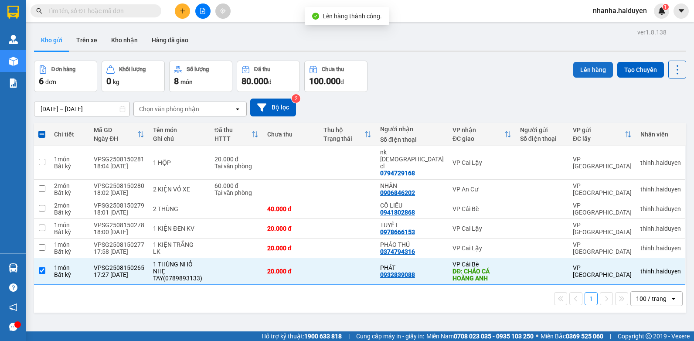
click at [589, 71] on button "Lên hàng" at bounding box center [594, 70] width 40 height 16
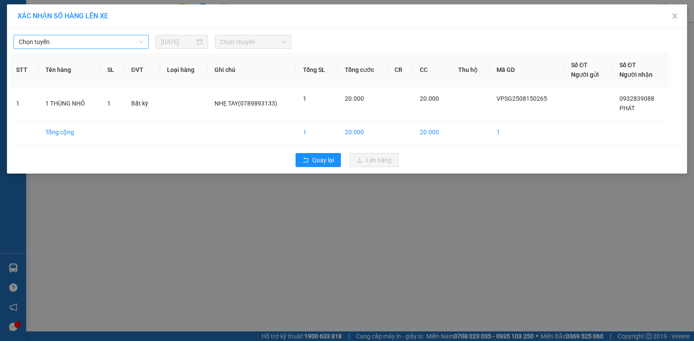
click at [37, 43] on span "Chọn tuyến" at bounding box center [81, 41] width 125 height 13
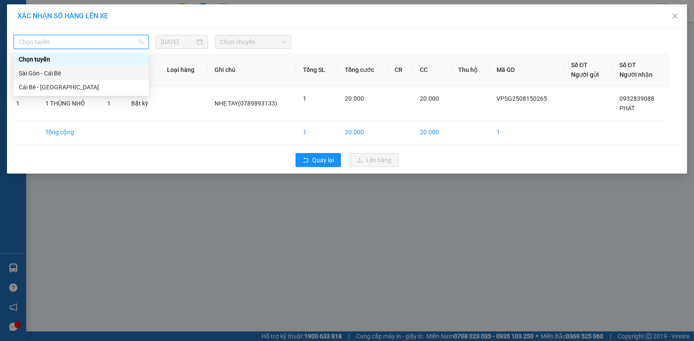
click at [31, 68] on div "Sài Gòn - Cái Bè" at bounding box center [81, 73] width 125 height 10
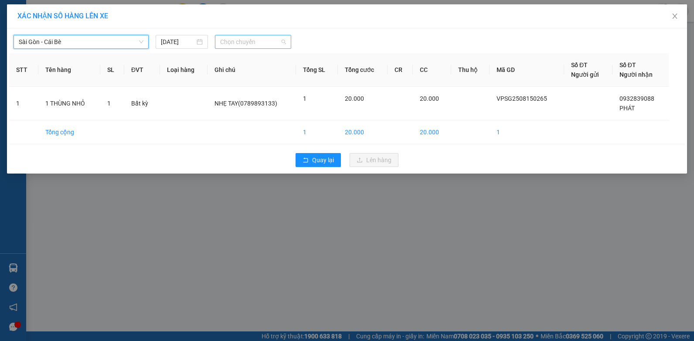
click at [256, 41] on span "Chọn chuyến" at bounding box center [252, 41] width 65 height 13
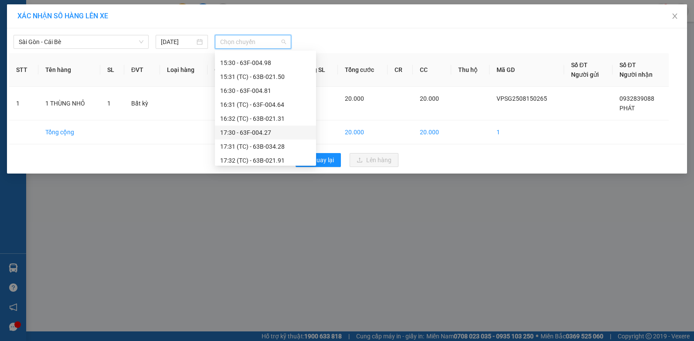
scroll to position [349, 0]
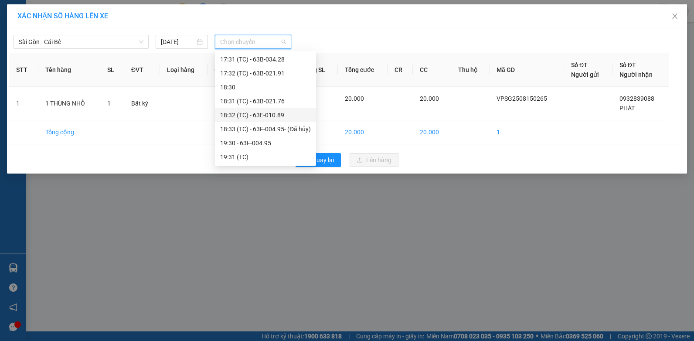
click at [268, 109] on div "18:32 (TC) - 63E-010.89" at bounding box center [265, 115] width 101 height 14
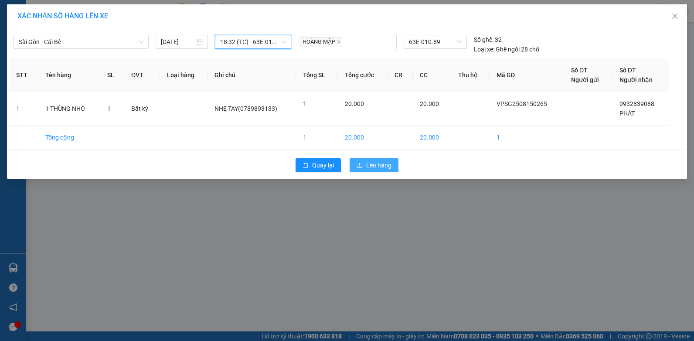
click at [365, 161] on button "Lên hàng" at bounding box center [374, 165] width 49 height 14
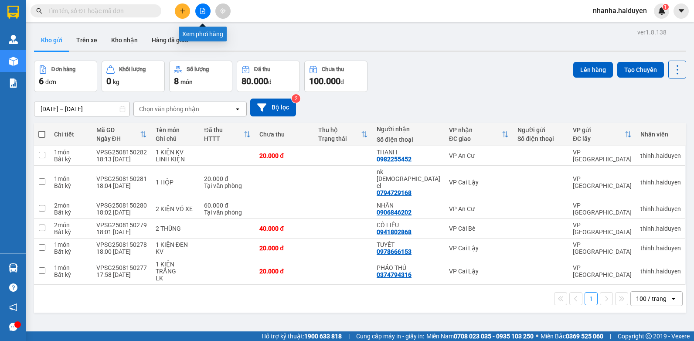
click at [200, 4] on button at bounding box center [202, 10] width 15 height 15
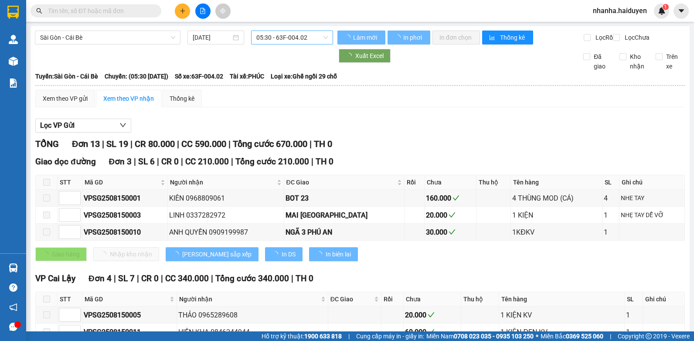
click at [280, 31] on span "05:30 - 63F-004.02" at bounding box center [292, 37] width 72 height 13
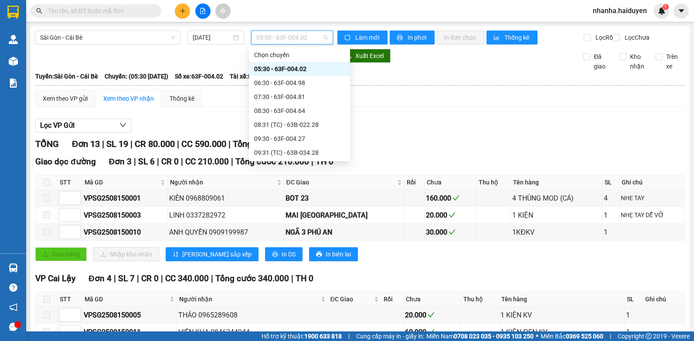
click at [280, 41] on span "05:30 - 63F-004.02" at bounding box center [292, 37] width 72 height 13
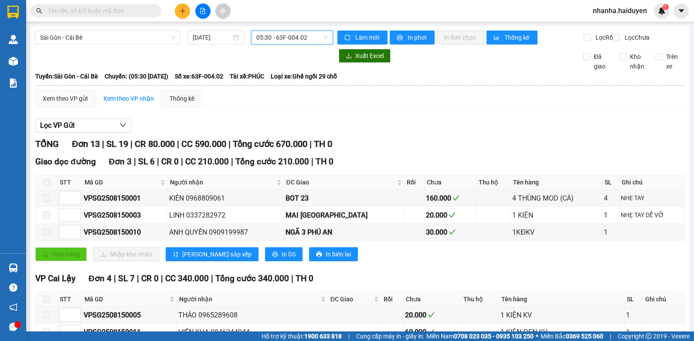
click at [280, 41] on span "05:30 - 63F-004.02" at bounding box center [292, 37] width 72 height 13
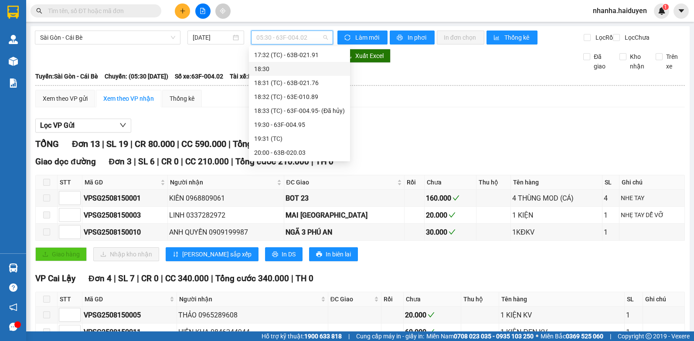
scroll to position [319, 0]
click at [290, 111] on div "18:30" at bounding box center [299, 113] width 91 height 10
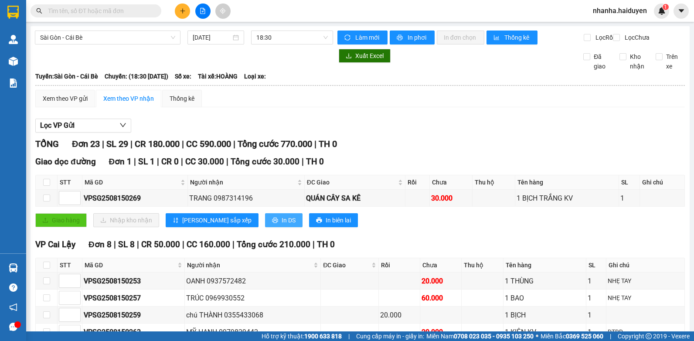
click at [282, 225] on span "In DS" at bounding box center [289, 220] width 14 height 10
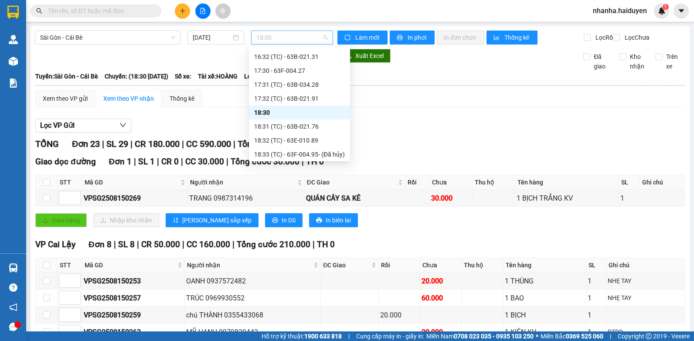
click at [291, 35] on span "18:30" at bounding box center [292, 37] width 72 height 13
click at [293, 137] on div "18:32 (TC) - 63E-010.89" at bounding box center [299, 141] width 91 height 10
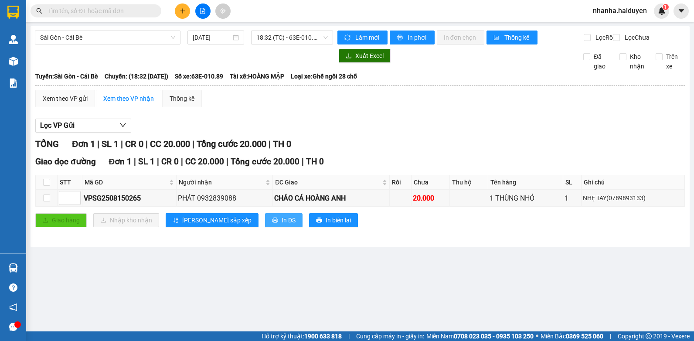
click at [272, 223] on icon "printer" at bounding box center [275, 220] width 6 height 6
